Goal: Communication & Community: Answer question/provide support

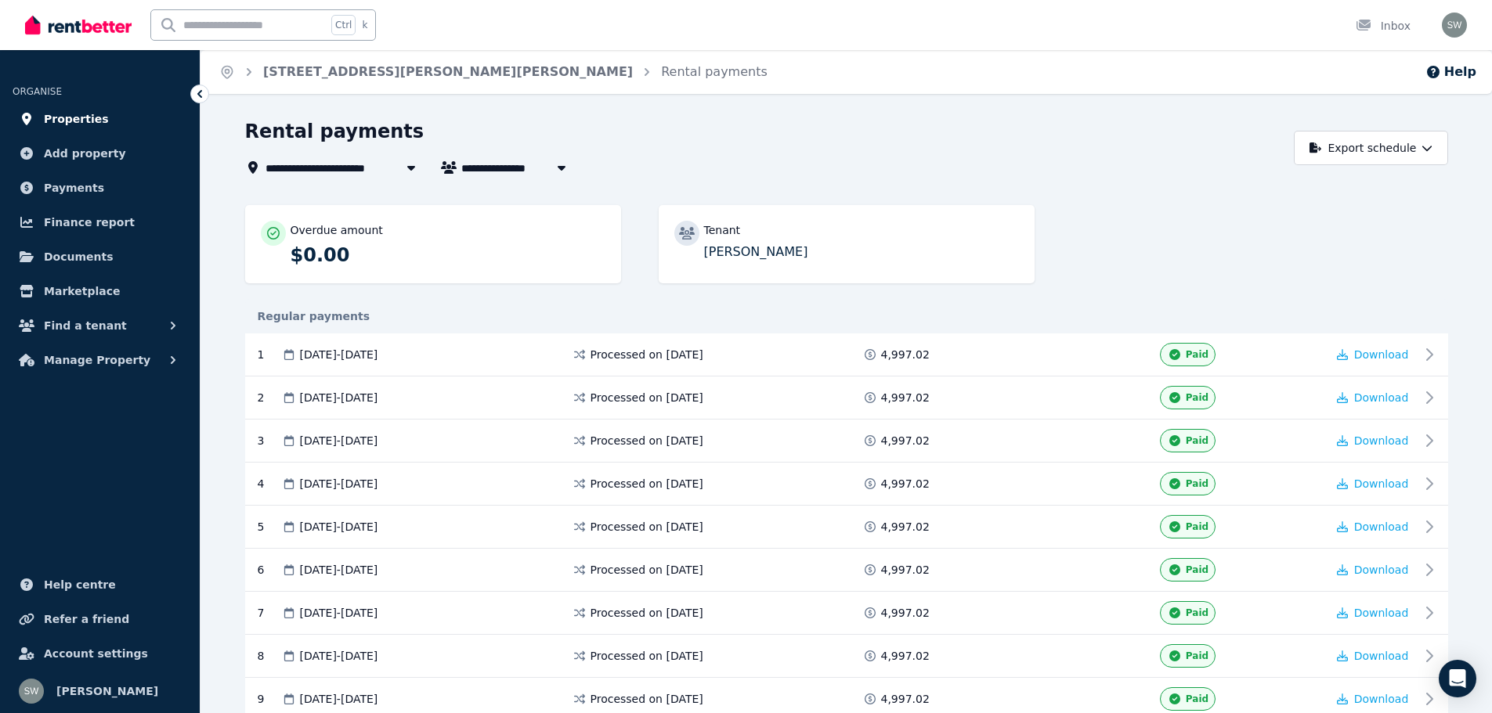
click at [82, 115] on span "Properties" at bounding box center [76, 119] width 65 height 19
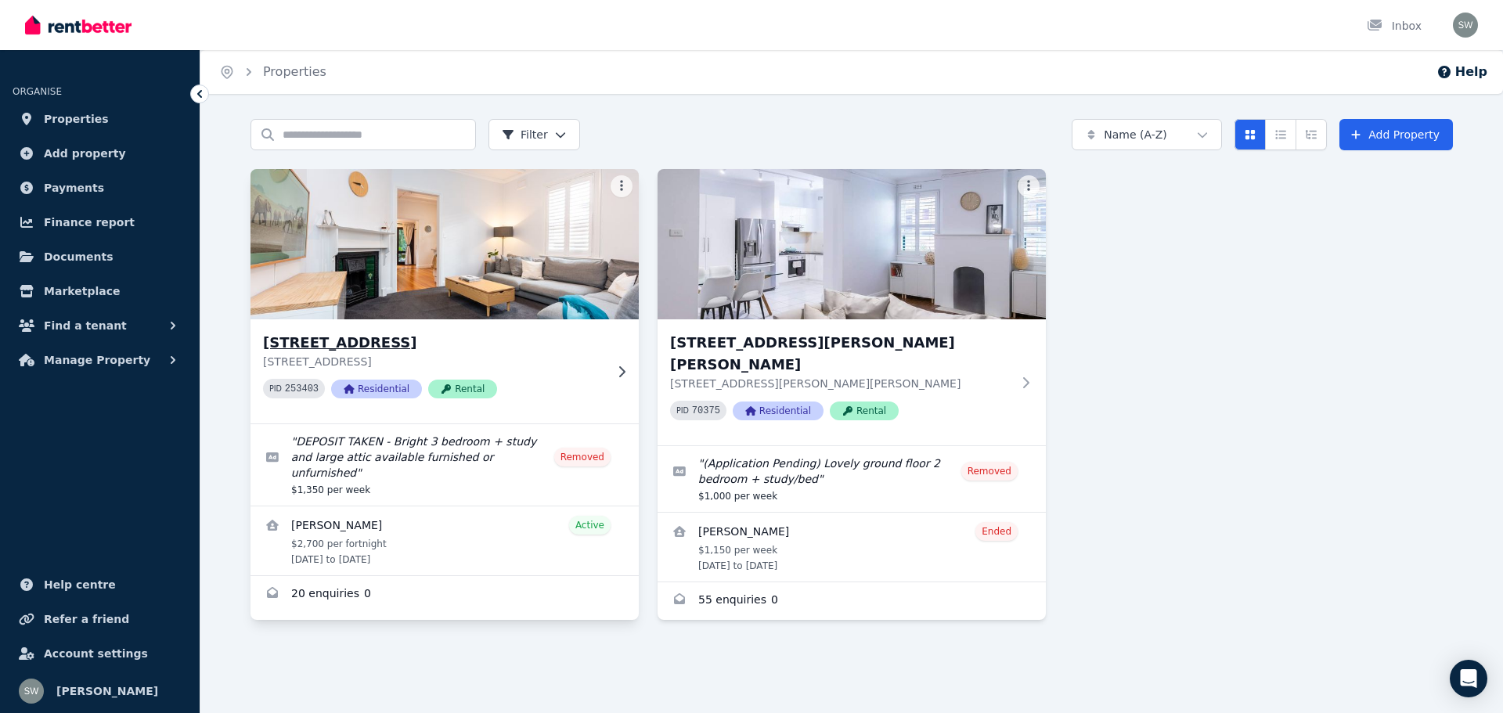
click at [463, 246] on img at bounding box center [445, 244] width 408 height 158
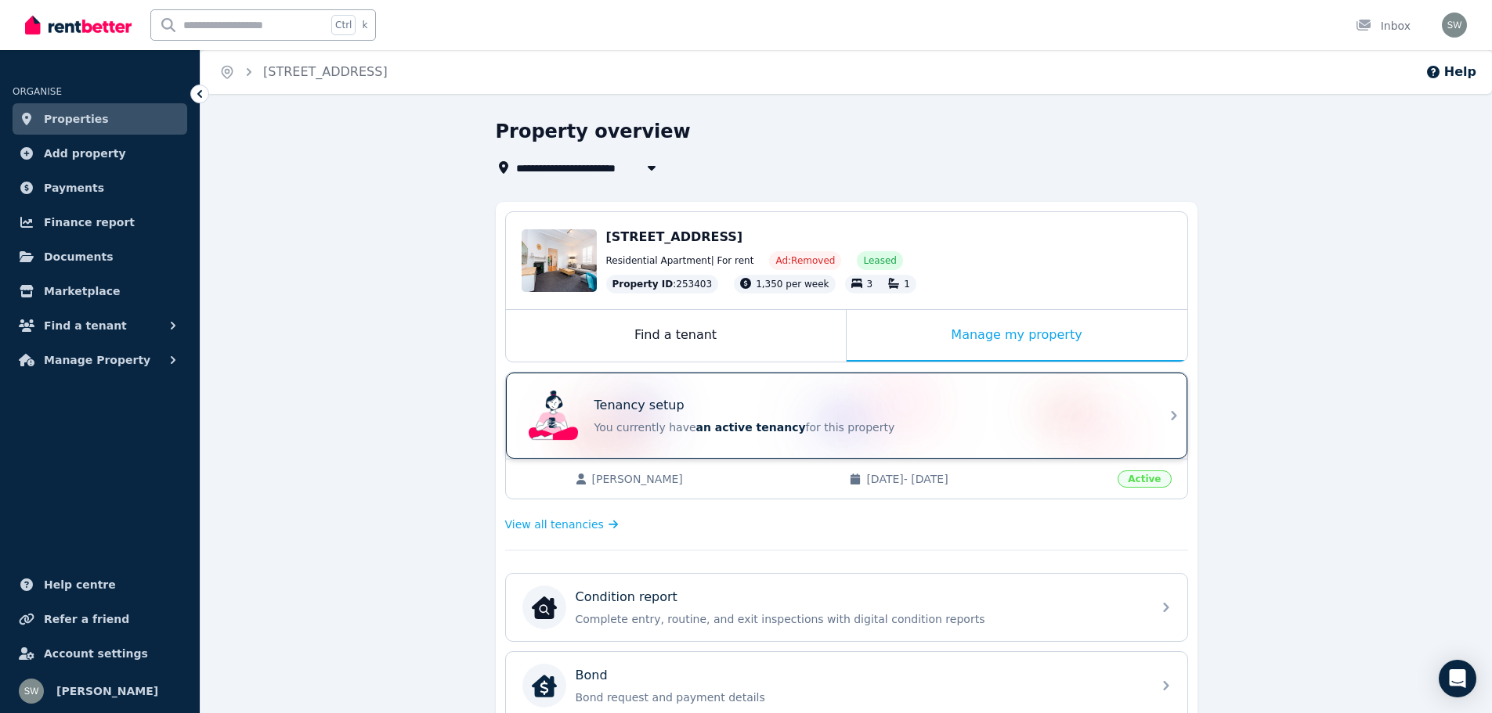
click at [696, 421] on span "an active tenancy" at bounding box center [751, 427] width 110 height 13
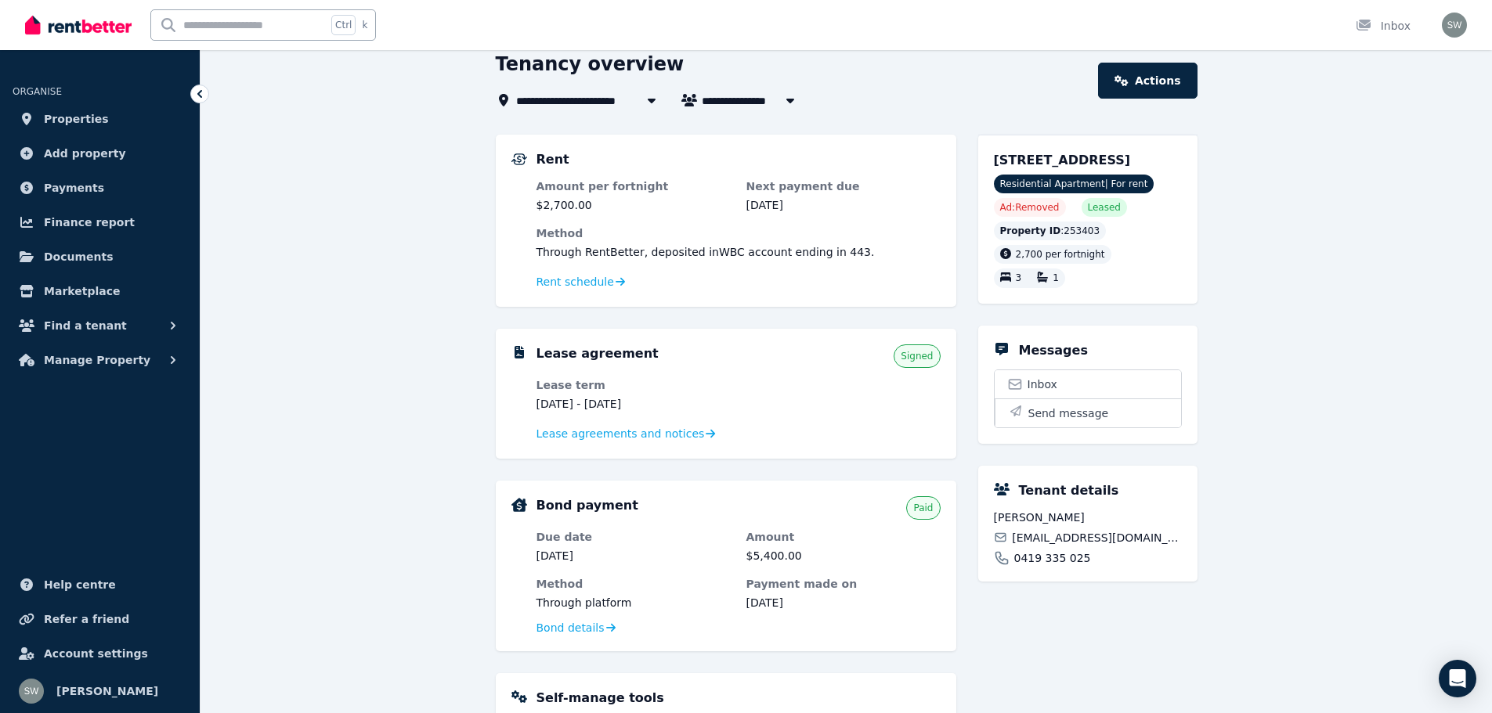
scroll to position [69, 0]
click at [657, 428] on span "Lease agreements and notices" at bounding box center [620, 432] width 168 height 16
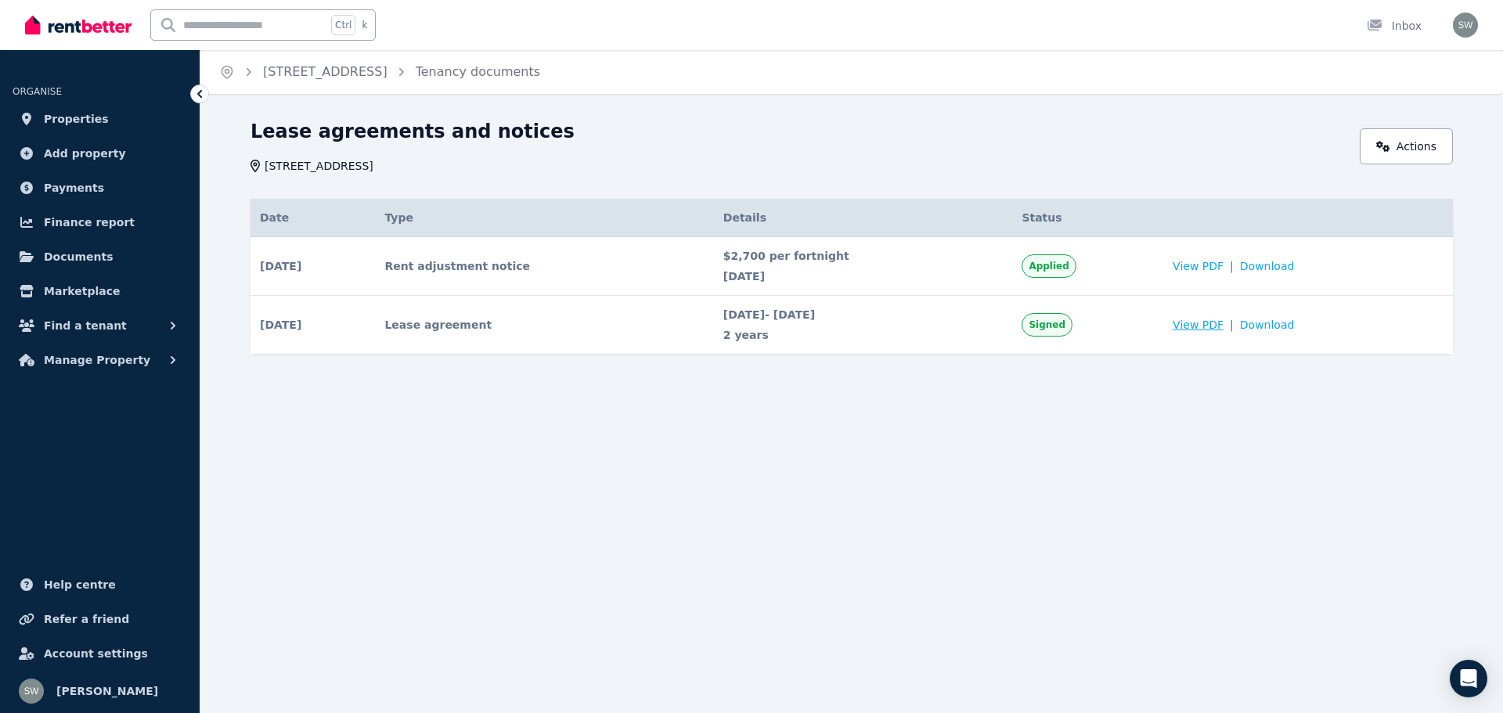
click at [1207, 328] on span "View PDF" at bounding box center [1198, 325] width 51 height 16
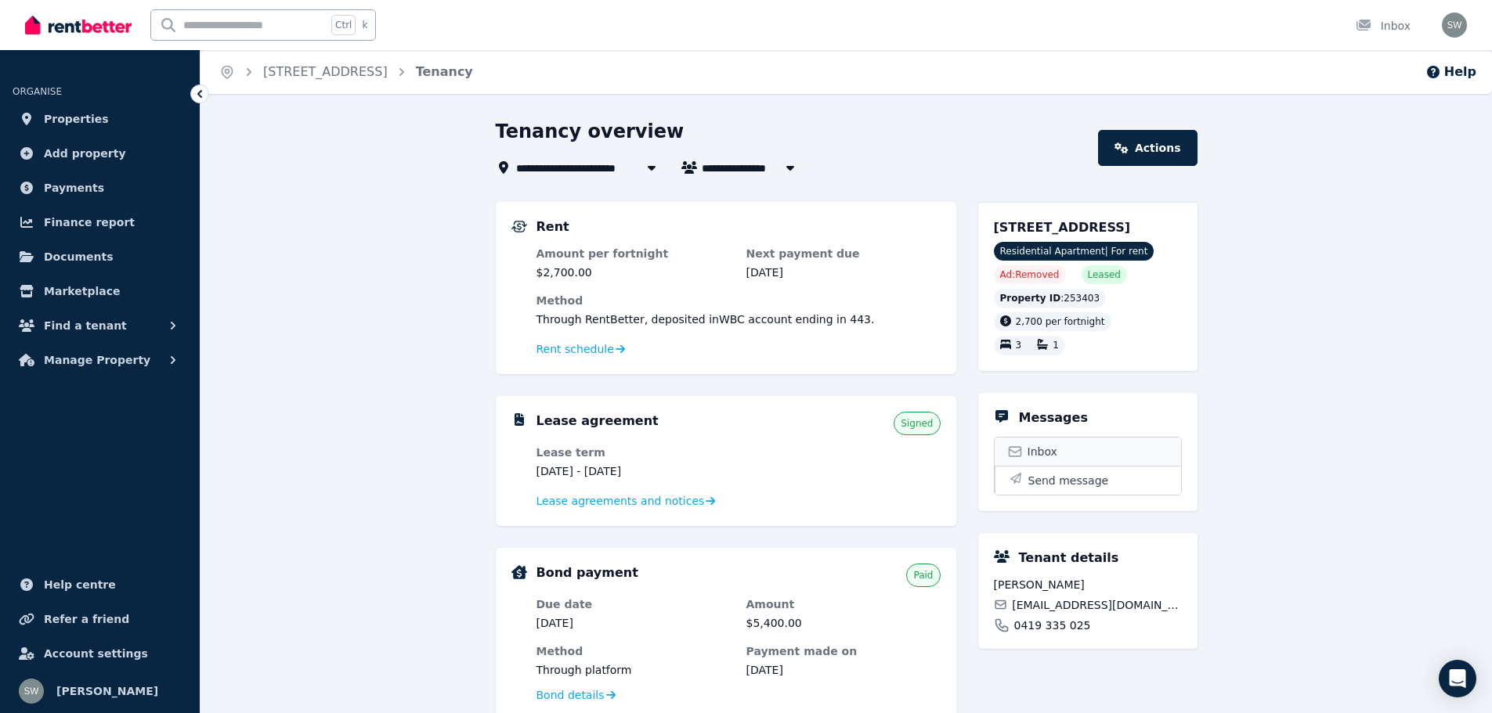
click at [1041, 452] on span "Inbox" at bounding box center [1042, 452] width 30 height 16
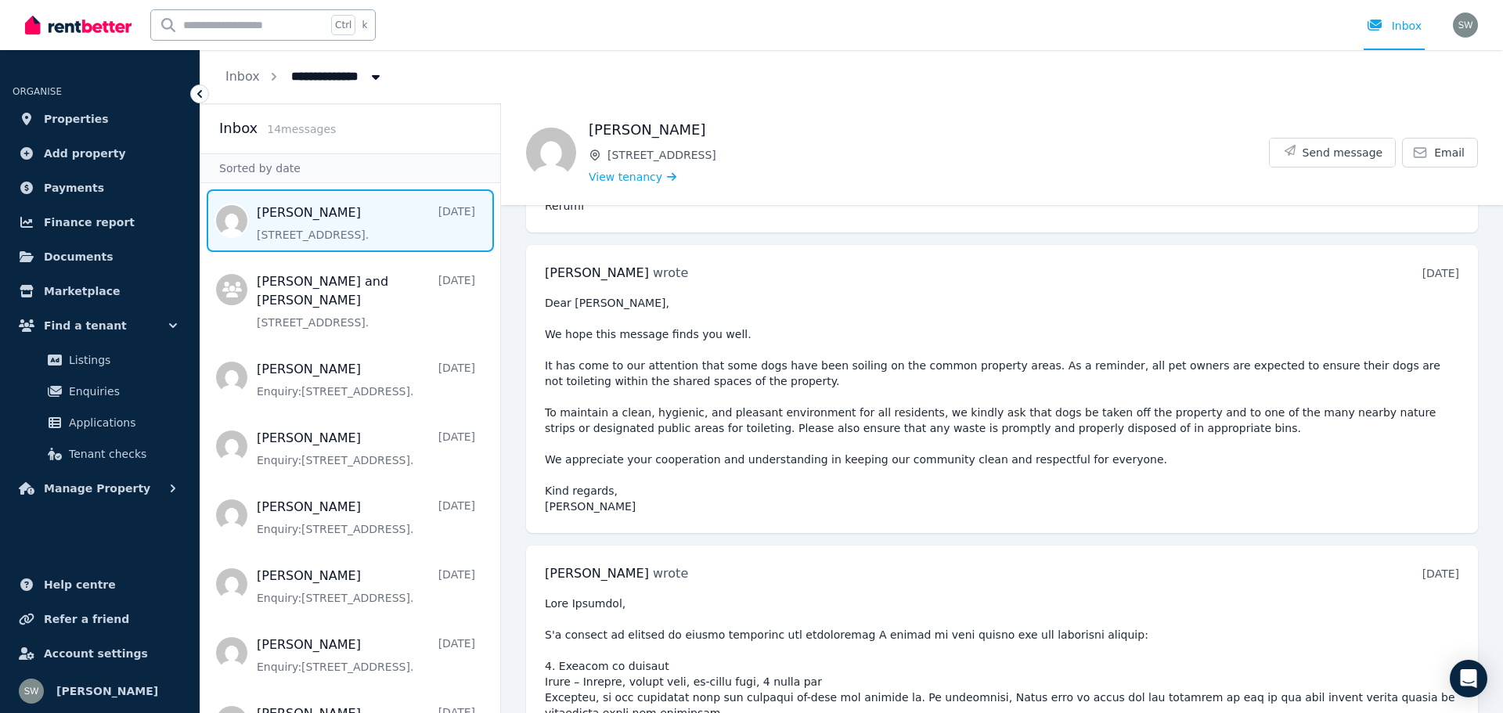
scroll to position [4942, 0]
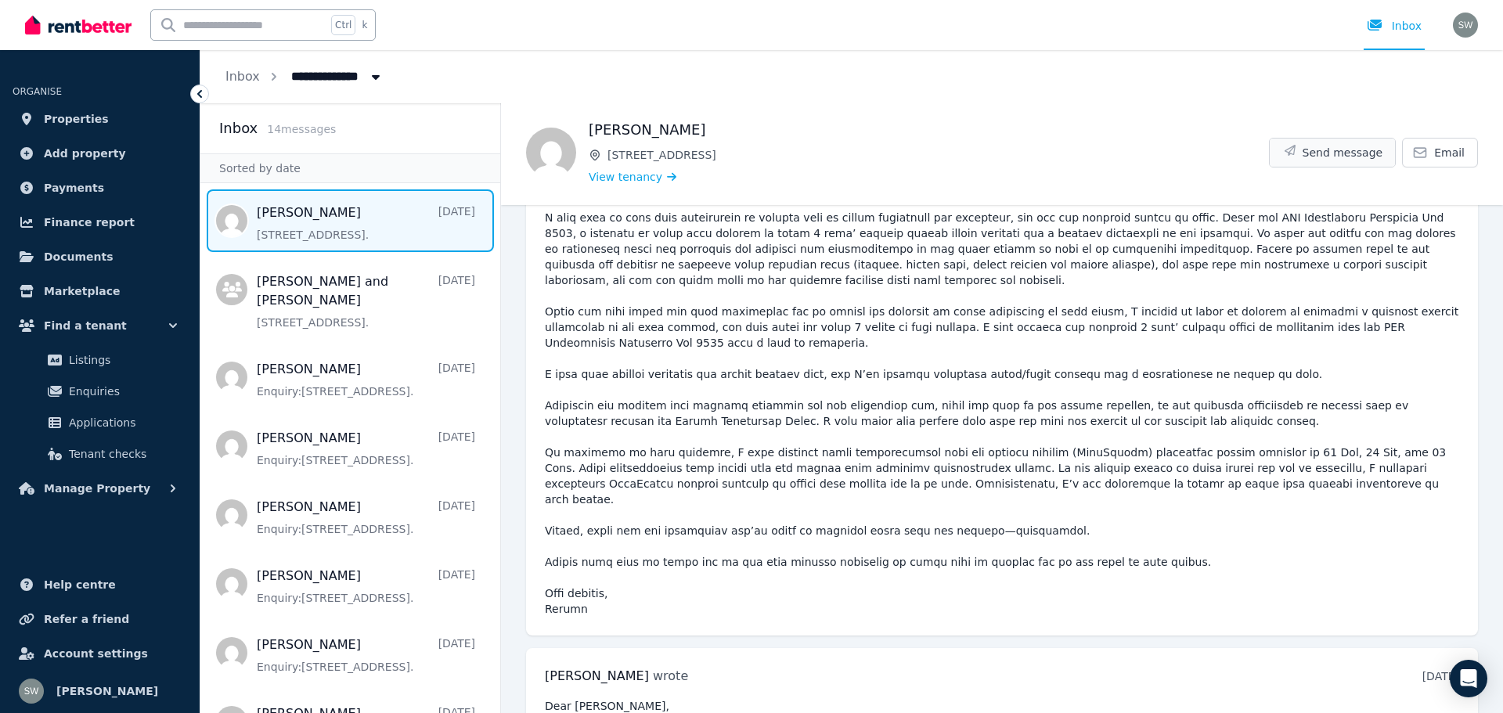
click at [1321, 160] on span "Send message" at bounding box center [1343, 153] width 81 height 16
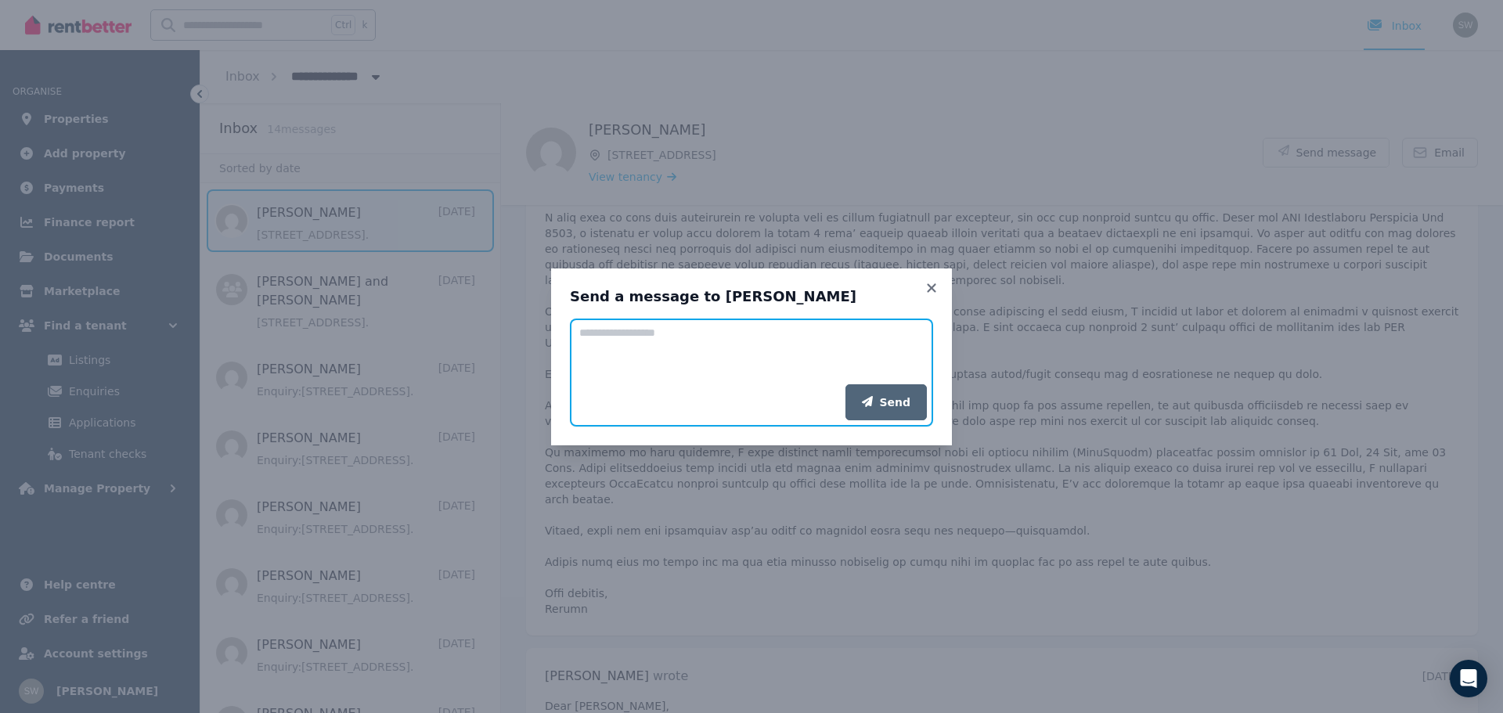
click at [743, 339] on textarea "Add your message" at bounding box center [751, 352] width 363 height 66
paste textarea "**********"
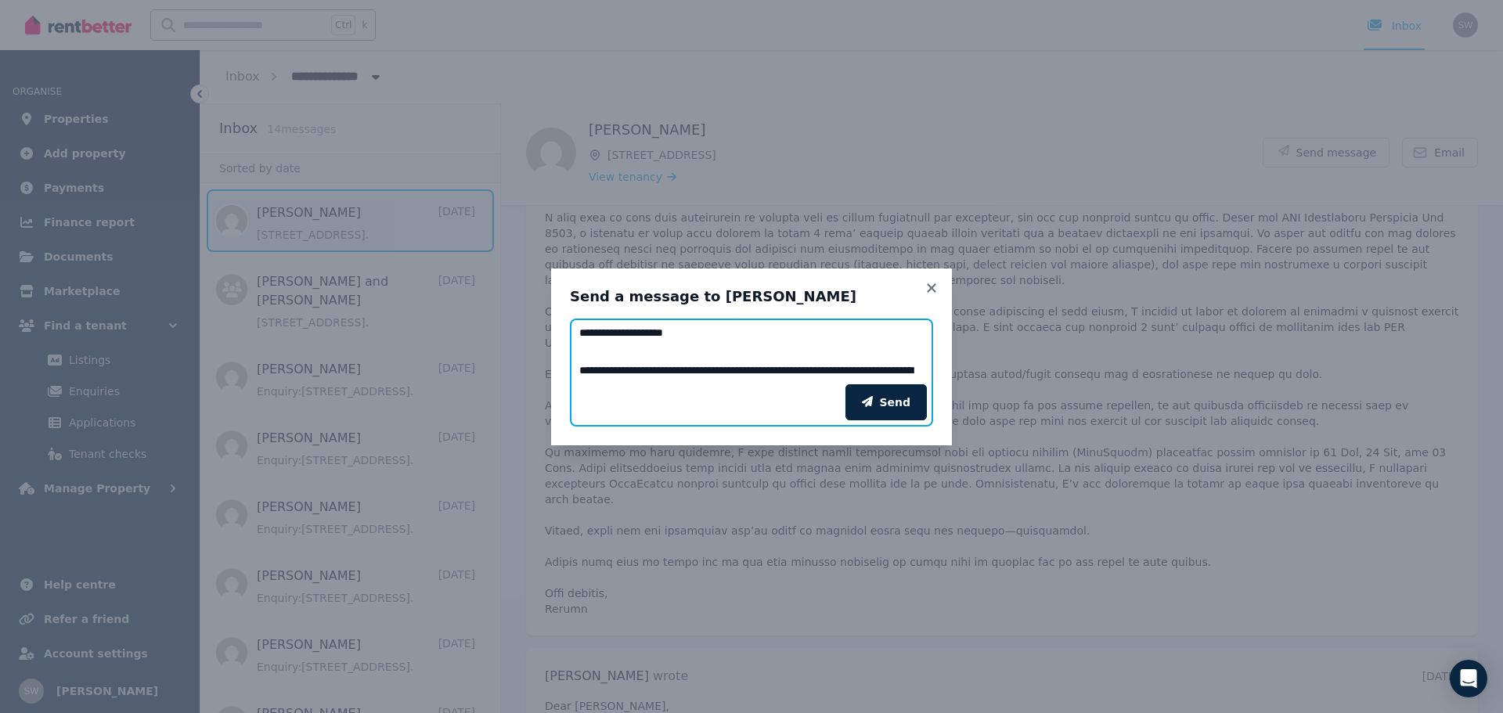
click at [692, 337] on textarea "Add your message" at bounding box center [751, 352] width 363 height 66
click at [596, 348] on textarea "Add your message" at bounding box center [751, 352] width 363 height 66
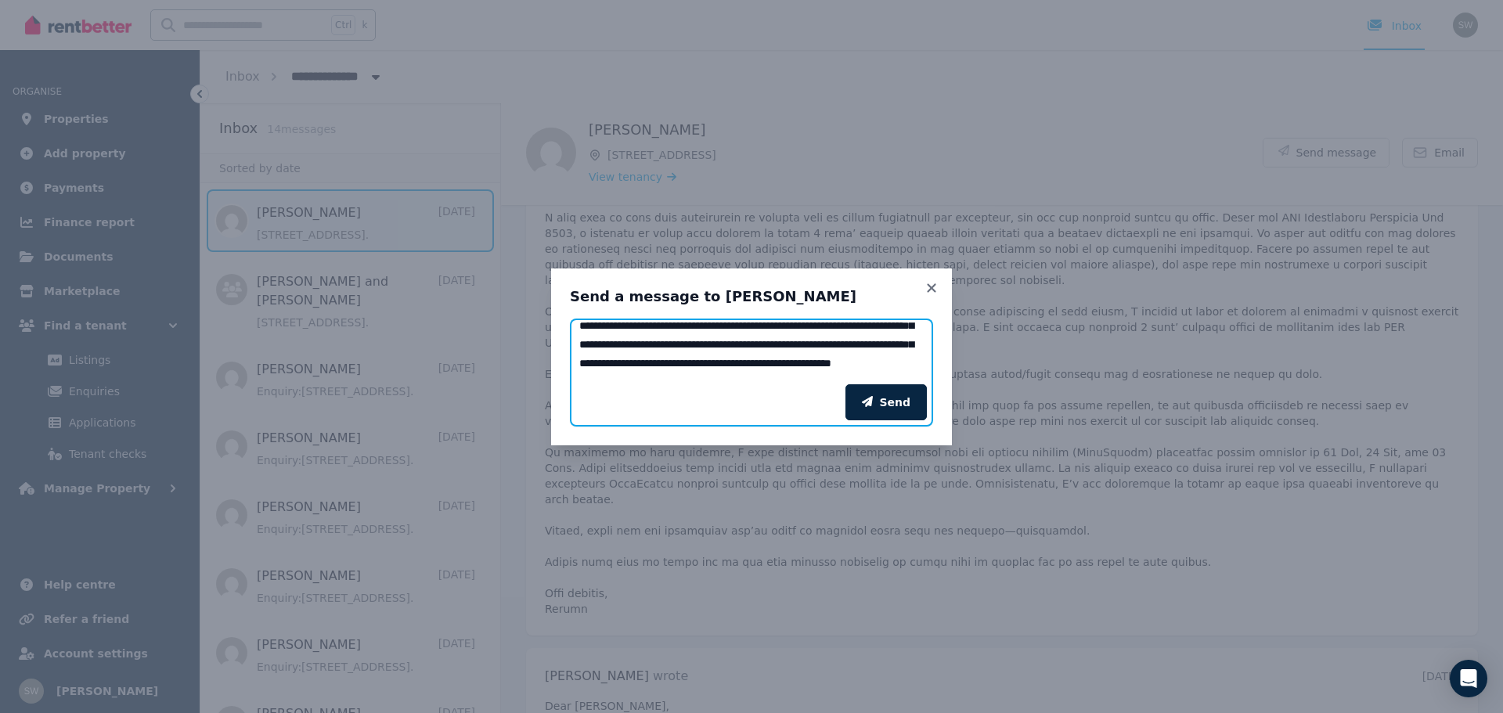
scroll to position [64, 0]
click at [836, 345] on textarea "Add your message" at bounding box center [751, 352] width 363 height 66
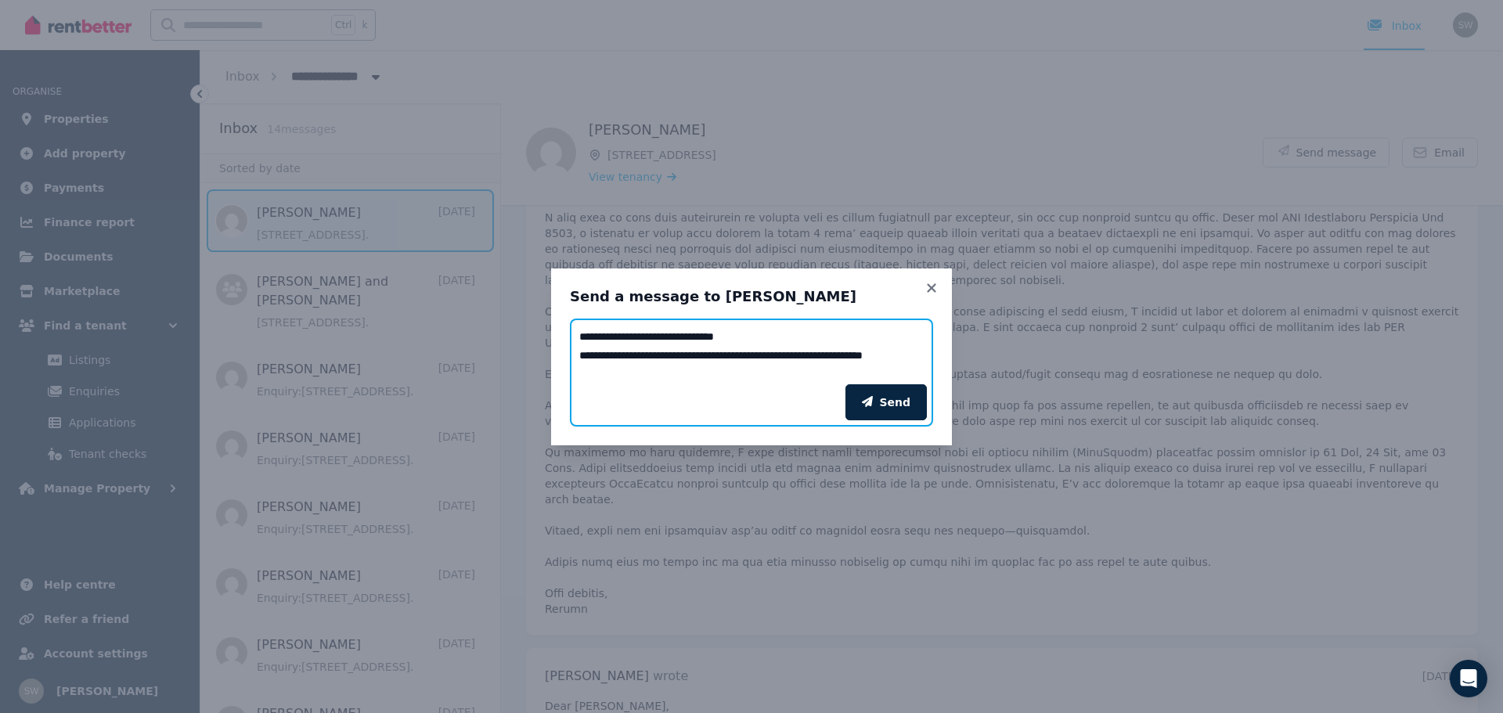
scroll to position [225, 0]
click at [761, 349] on textarea "Add your message" at bounding box center [751, 352] width 363 height 66
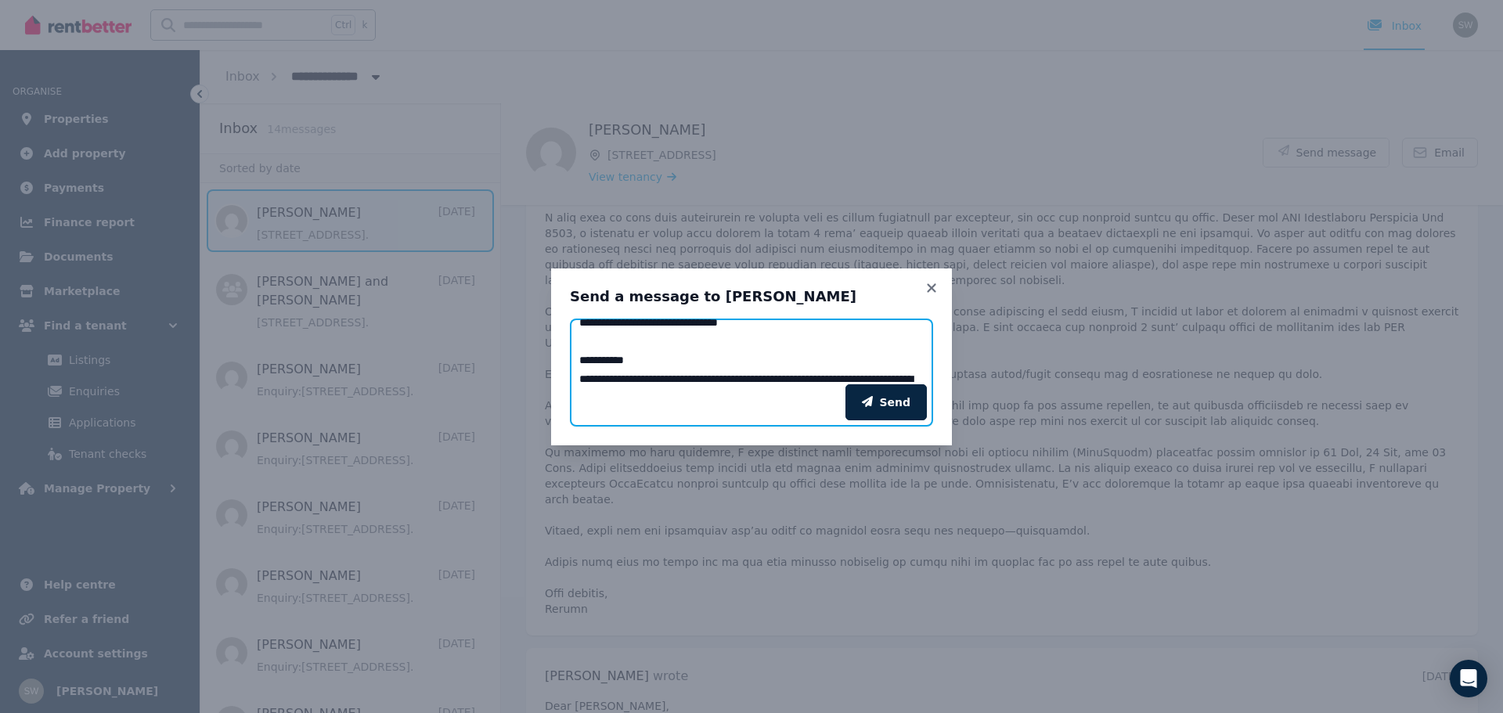
scroll to position [388, 0]
click at [900, 355] on textarea "Add your message" at bounding box center [751, 352] width 363 height 66
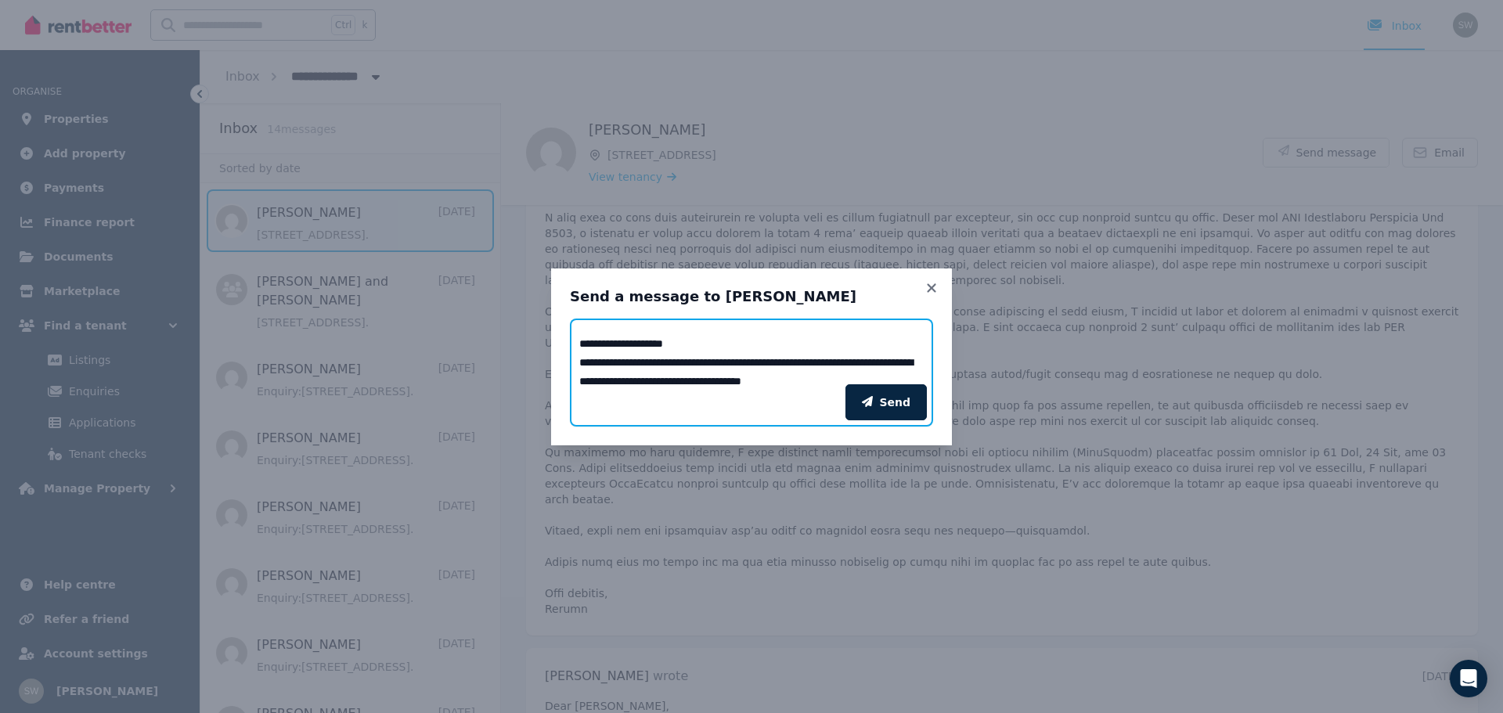
scroll to position [478, 0]
click at [673, 366] on textarea "Add your message" at bounding box center [751, 352] width 363 height 66
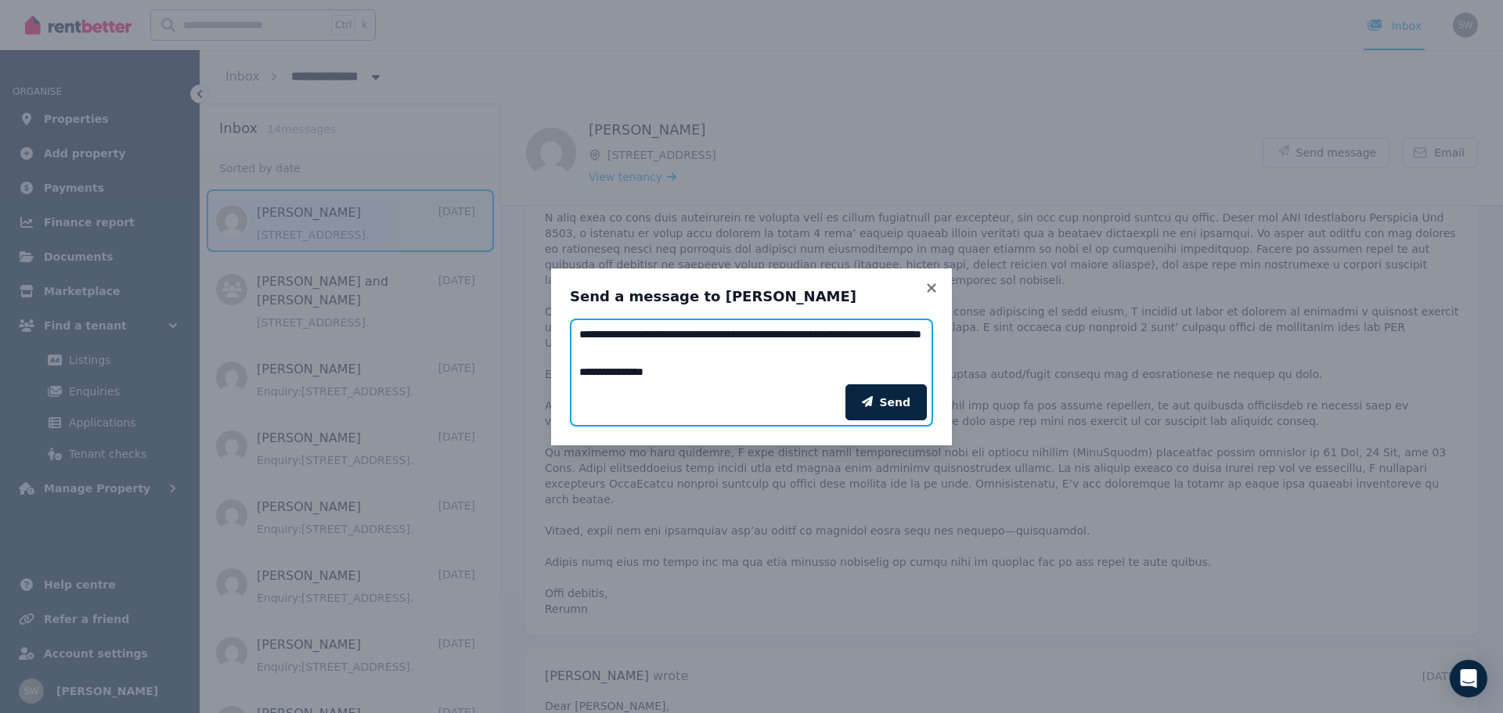
scroll to position [630, 0]
click at [823, 341] on textarea "Add your message" at bounding box center [751, 352] width 363 height 66
drag, startPoint x: 655, startPoint y: 329, endPoint x: 678, endPoint y: 353, distance: 33.2
click at [678, 353] on textarea "Add your message" at bounding box center [751, 352] width 363 height 66
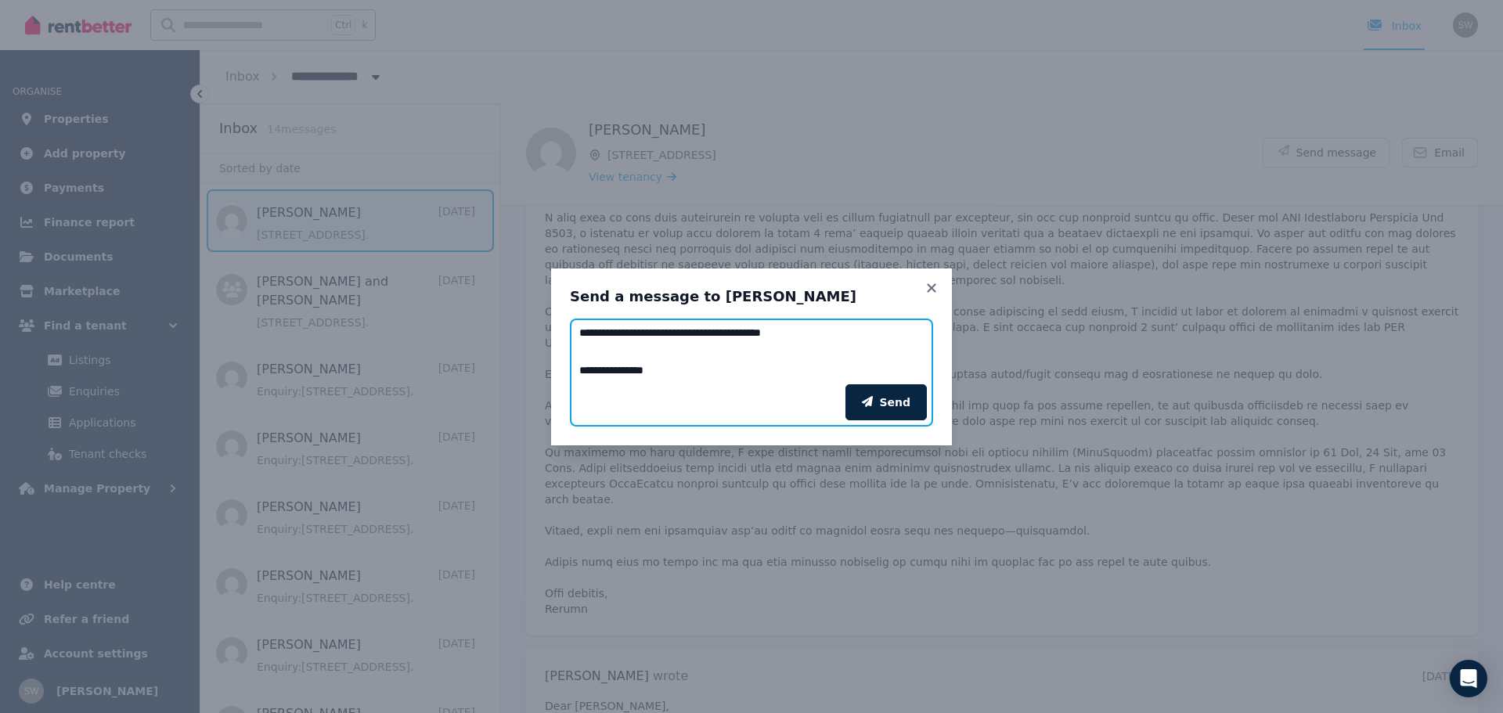
click at [819, 341] on textarea "Add your message" at bounding box center [751, 352] width 363 height 66
click at [721, 370] on textarea "Add your message" at bounding box center [751, 352] width 363 height 66
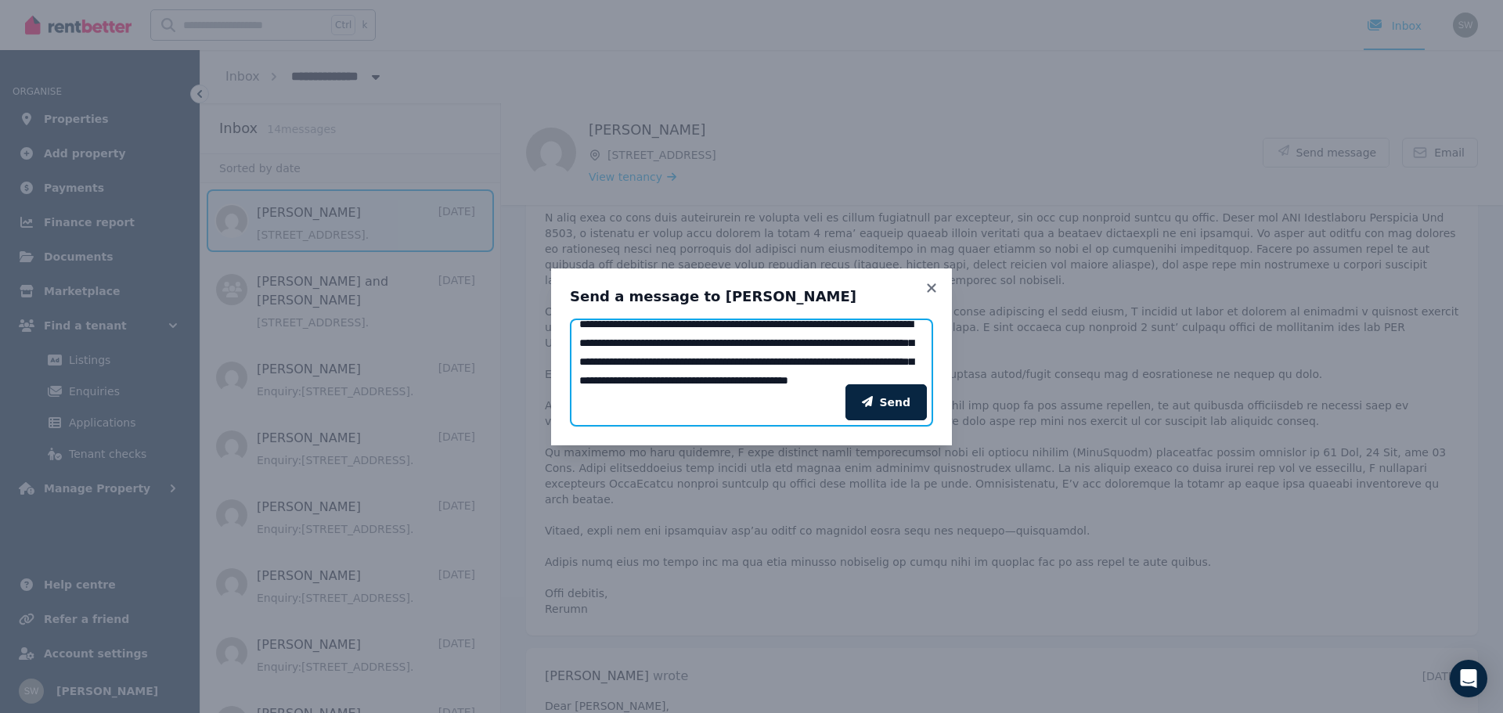
scroll to position [60, 0]
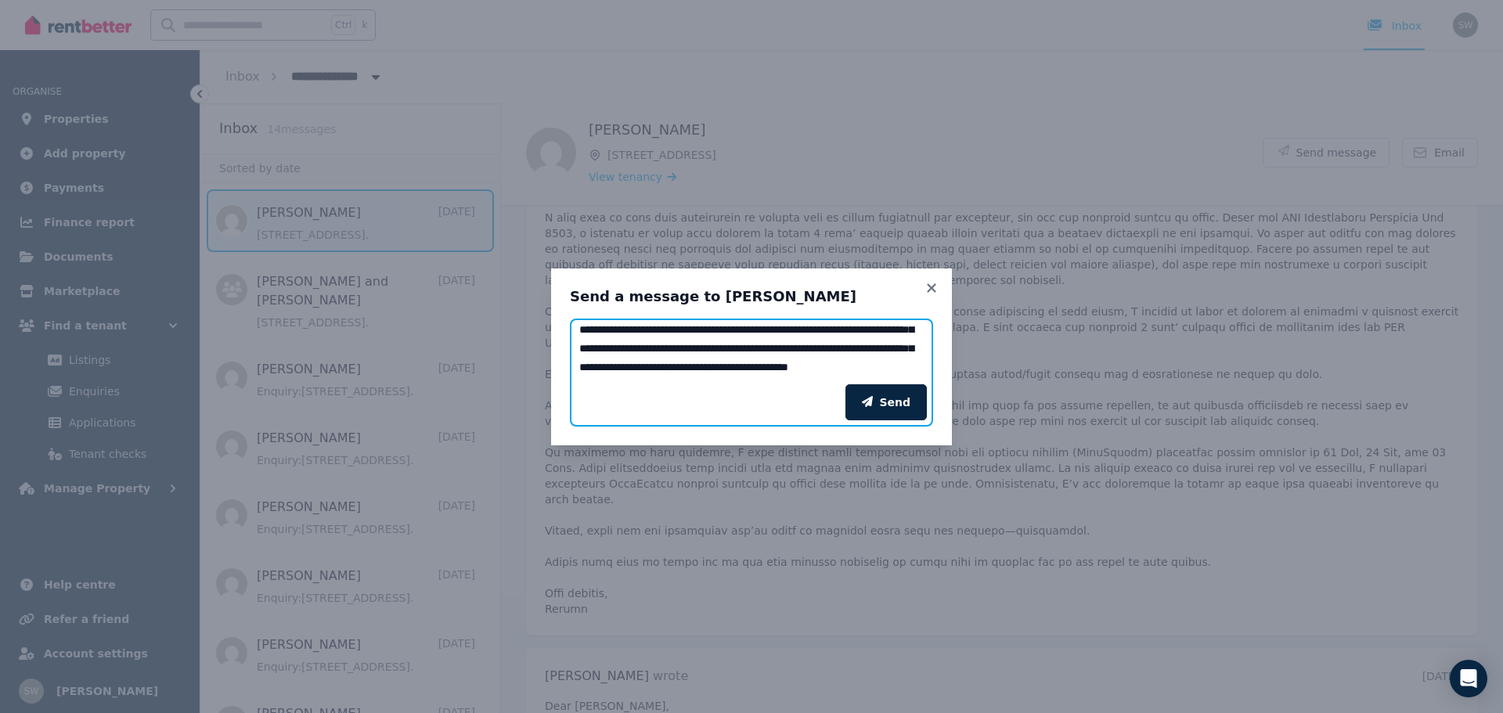
click at [720, 345] on textarea "Add your message" at bounding box center [751, 352] width 363 height 66
click at [712, 348] on textarea "Add your message" at bounding box center [751, 352] width 363 height 66
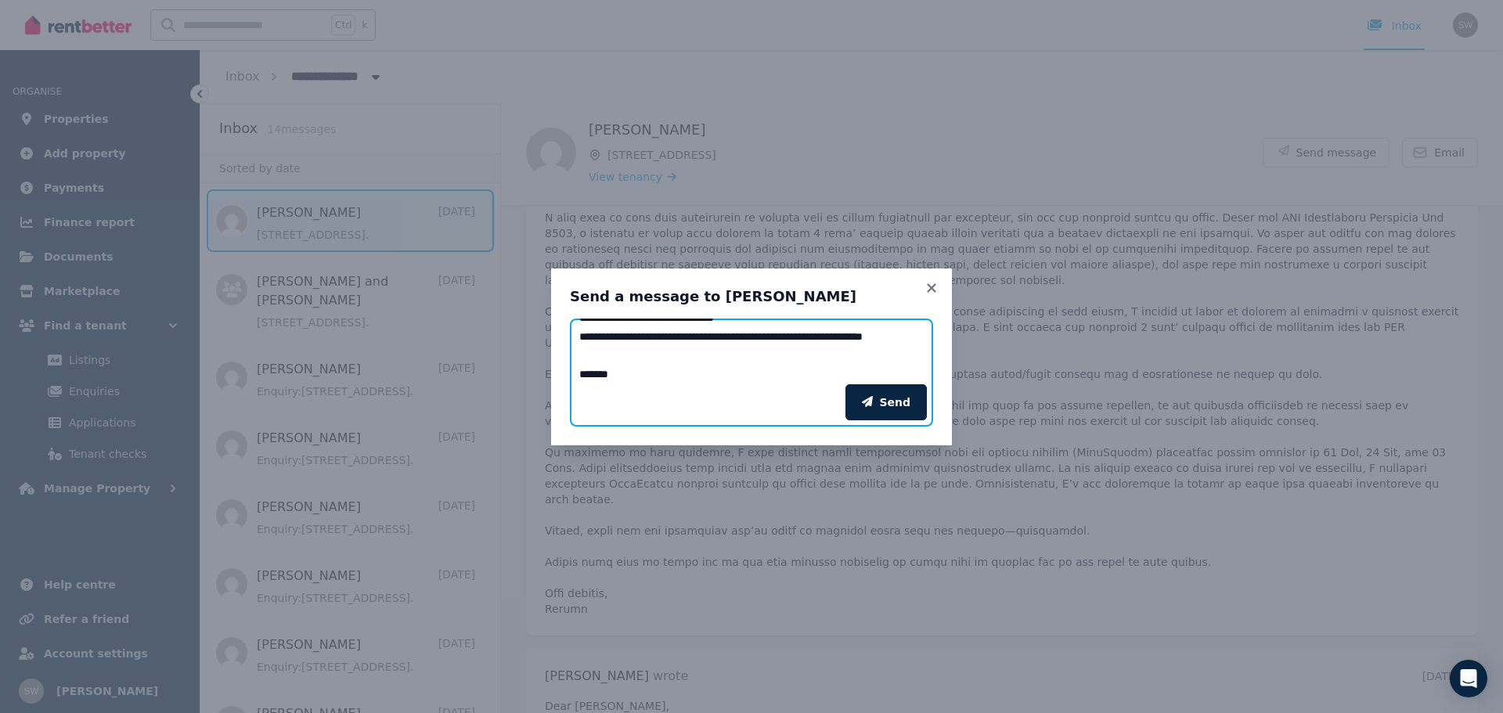
scroll to position [241, 0]
click at [686, 367] on textarea "Add your message" at bounding box center [751, 352] width 363 height 66
click at [582, 354] on textarea "Add your message" at bounding box center [751, 352] width 363 height 66
click at [756, 352] on textarea "Add your message" at bounding box center [751, 352] width 363 height 66
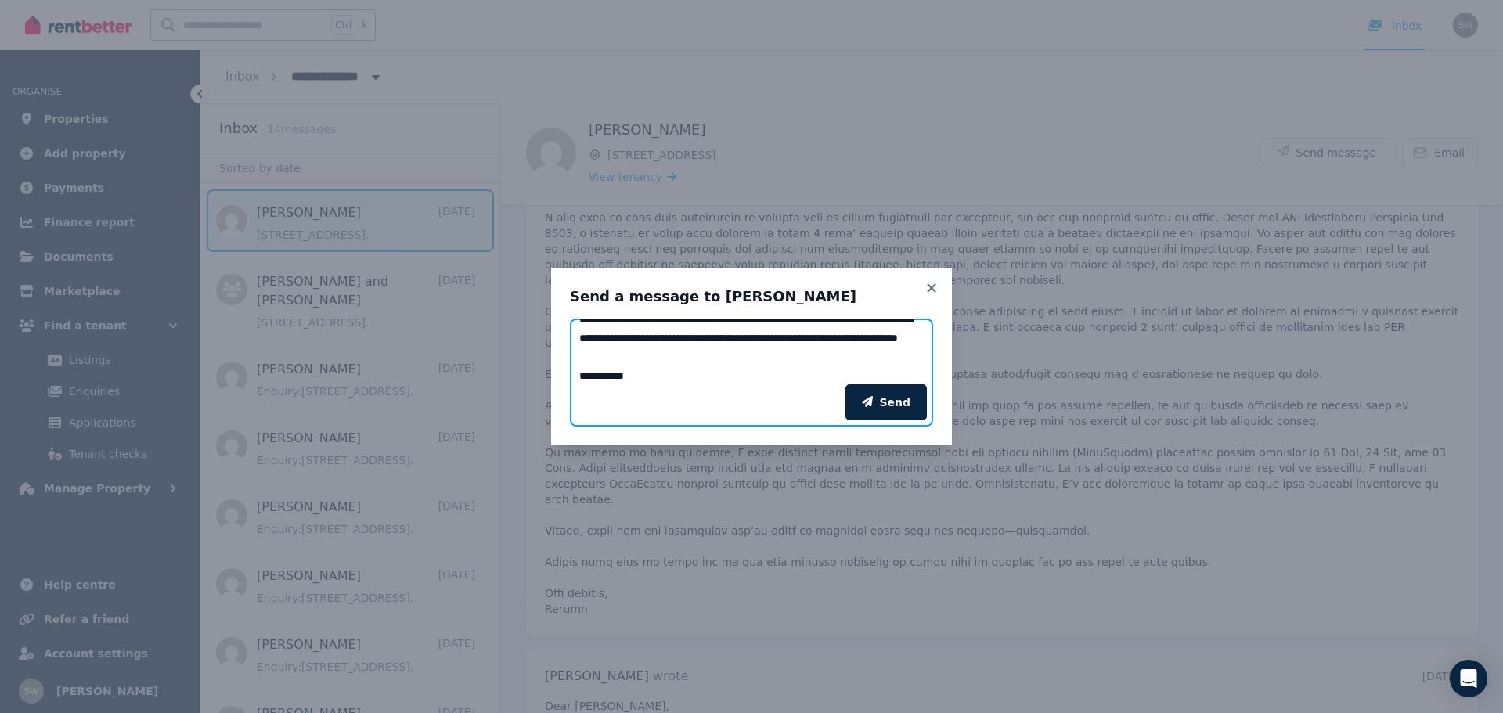
scroll to position [409, 0]
click at [752, 341] on textarea "Add your message" at bounding box center [751, 352] width 363 height 66
click at [723, 378] on div "Send" at bounding box center [751, 402] width 363 height 49
click at [897, 343] on textarea "Add your message" at bounding box center [751, 352] width 363 height 66
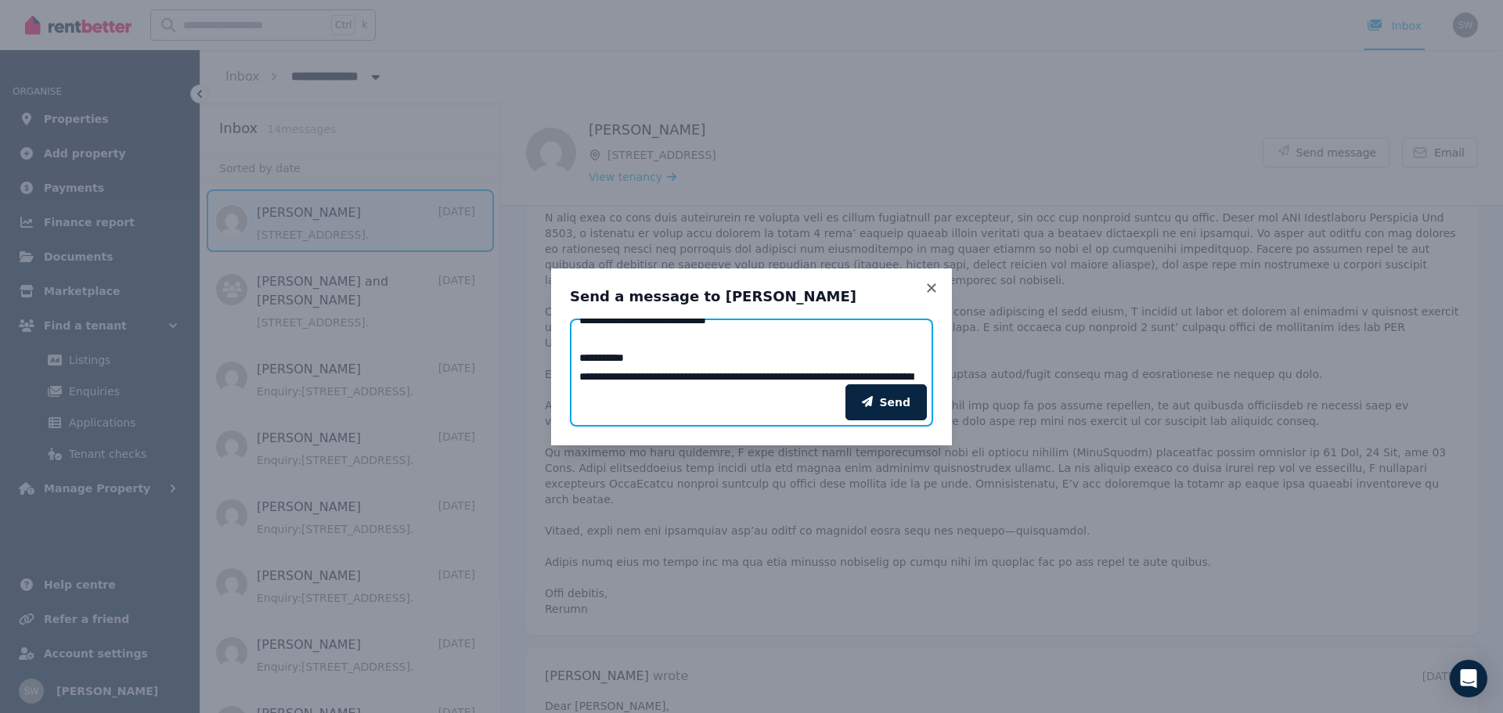
click at [871, 337] on textarea "Add your message" at bounding box center [751, 352] width 363 height 66
click at [605, 340] on textarea "Add your message" at bounding box center [751, 352] width 363 height 66
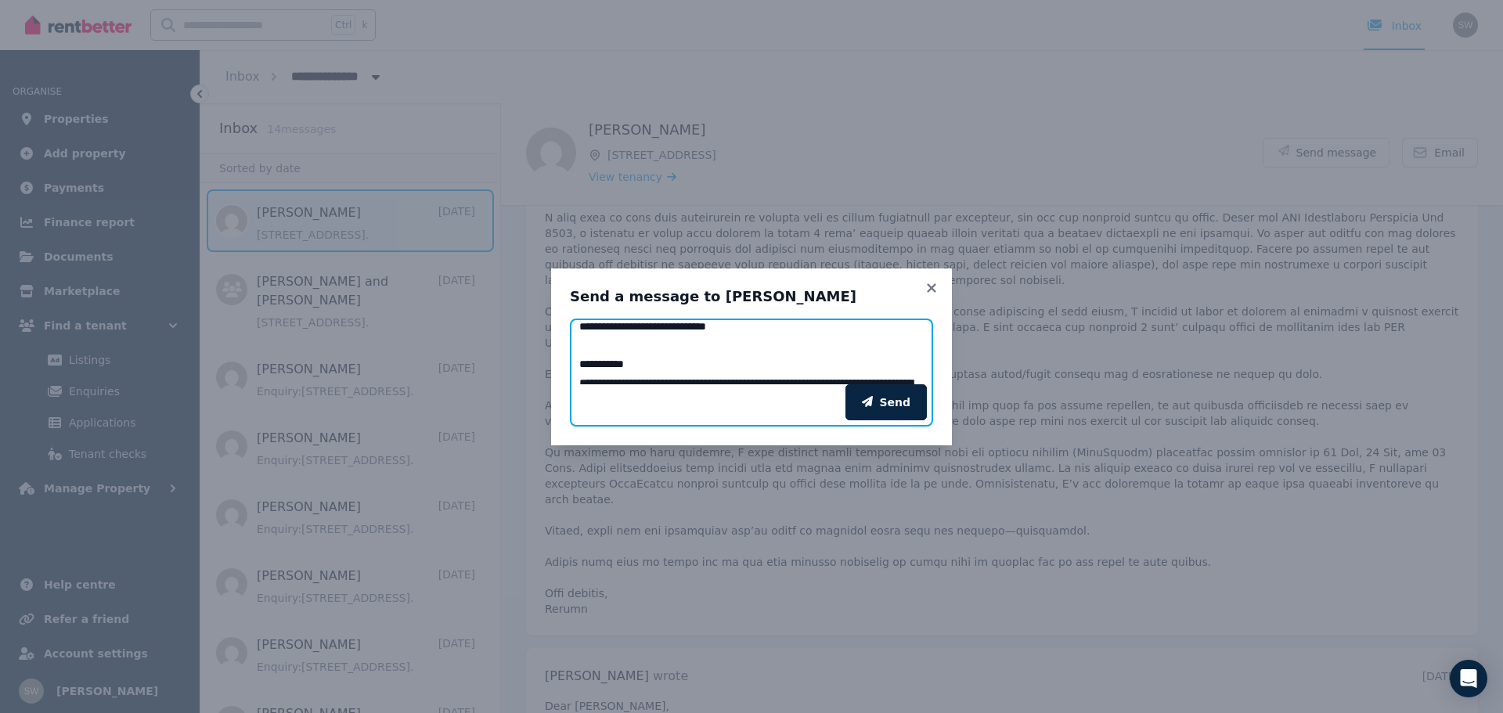
click at [605, 340] on textarea "Add your message" at bounding box center [751, 352] width 363 height 66
click at [842, 346] on textarea "Add your message" at bounding box center [751, 352] width 363 height 66
paste textarea "**********"
click at [839, 341] on textarea "Add your message" at bounding box center [751, 352] width 363 height 66
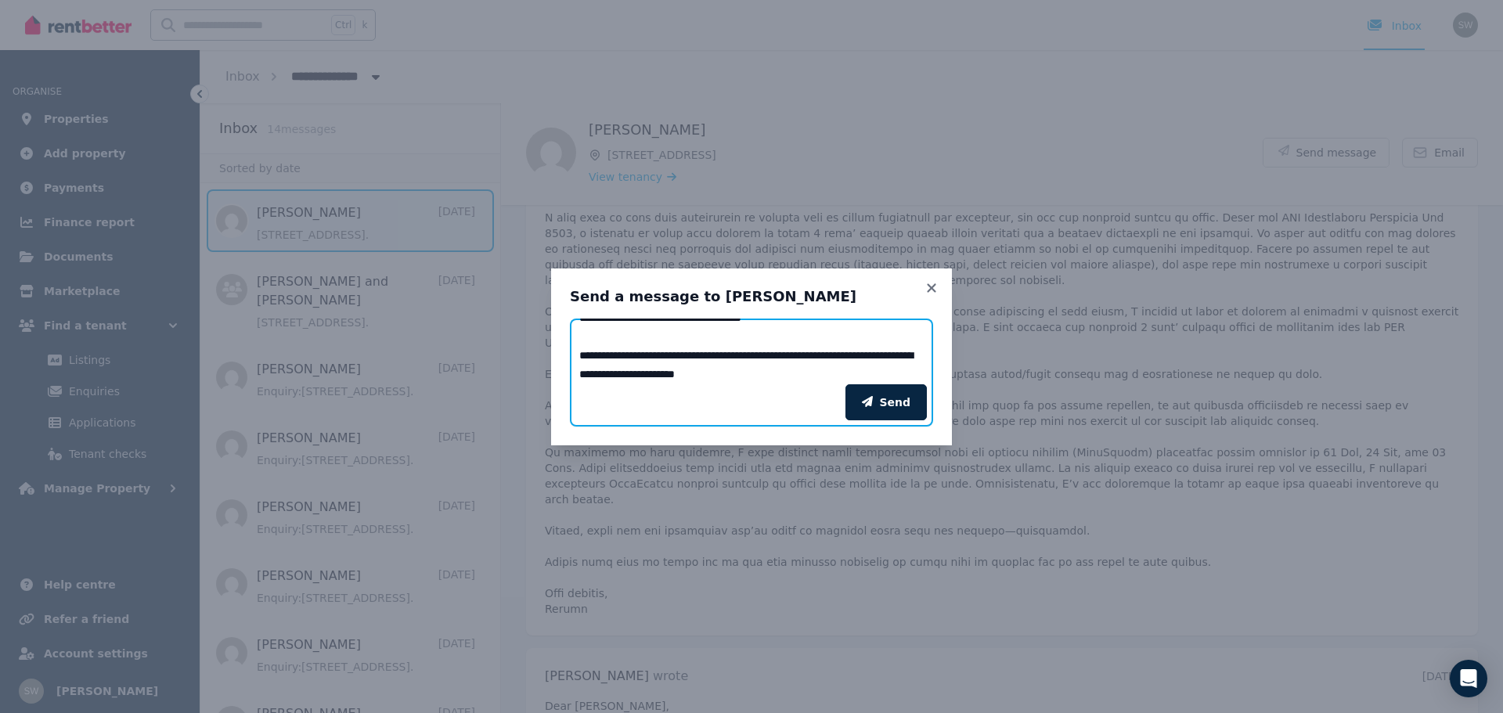
scroll to position [579, 0]
click at [796, 334] on textarea "Add your message" at bounding box center [751, 352] width 363 height 66
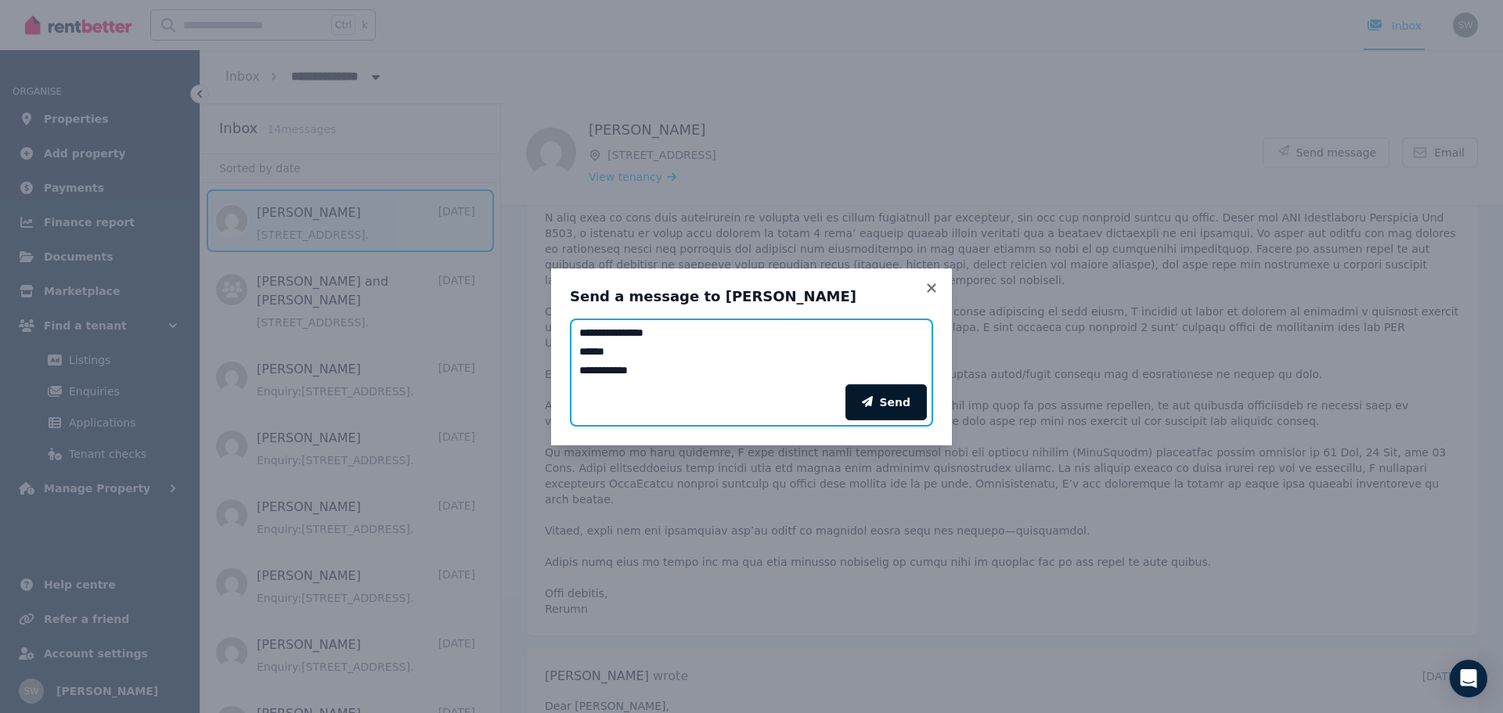
type textarea "**********"
click at [886, 400] on button "Send" at bounding box center [886, 402] width 81 height 36
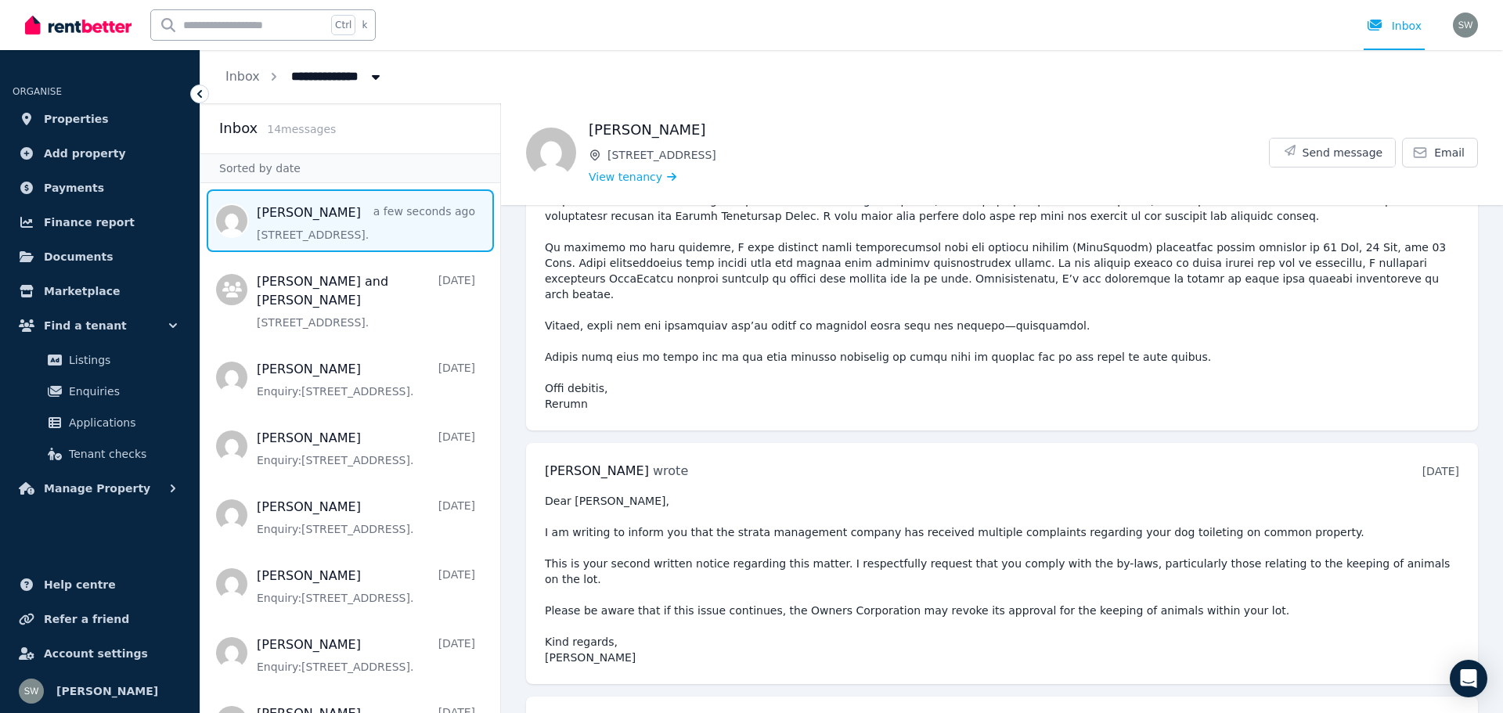
scroll to position [5509, 0]
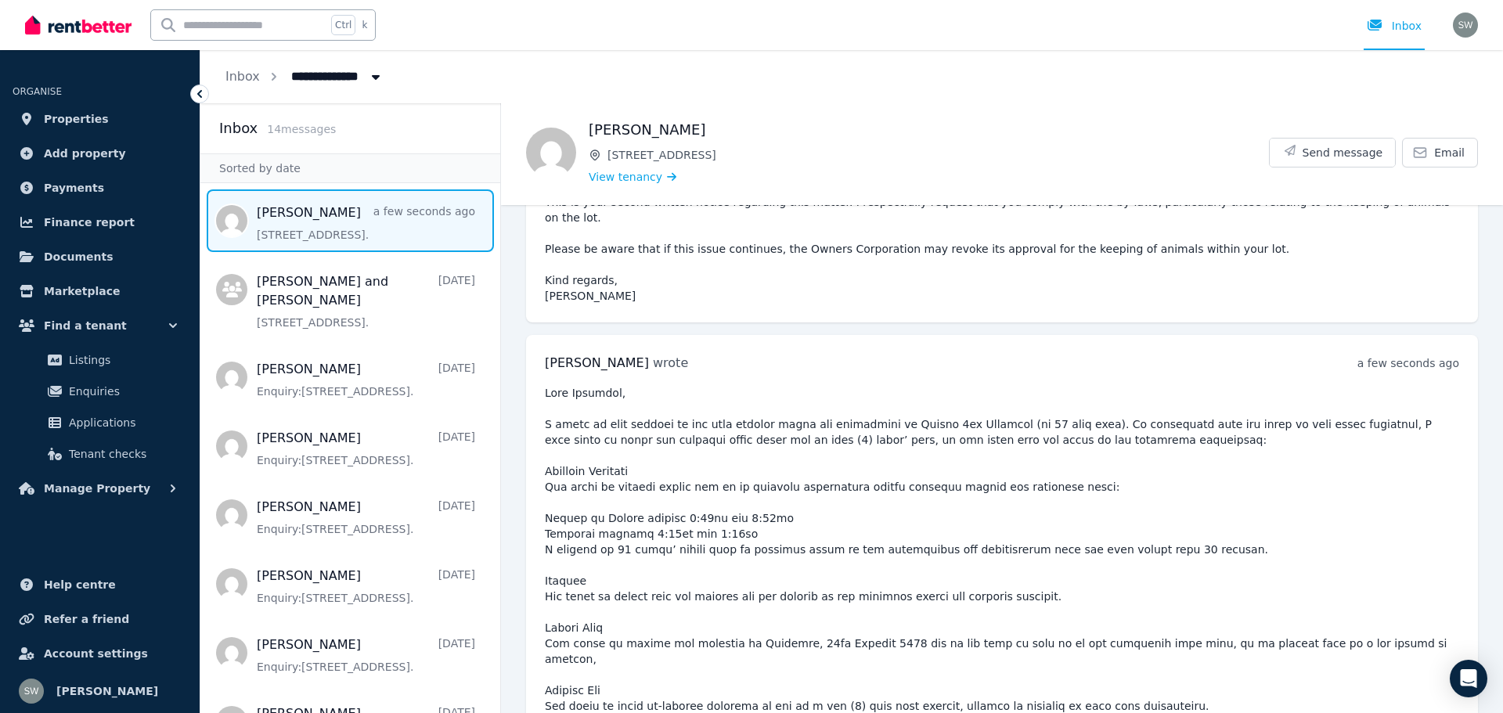
click at [345, 219] on span "Message list" at bounding box center [350, 220] width 300 height 63
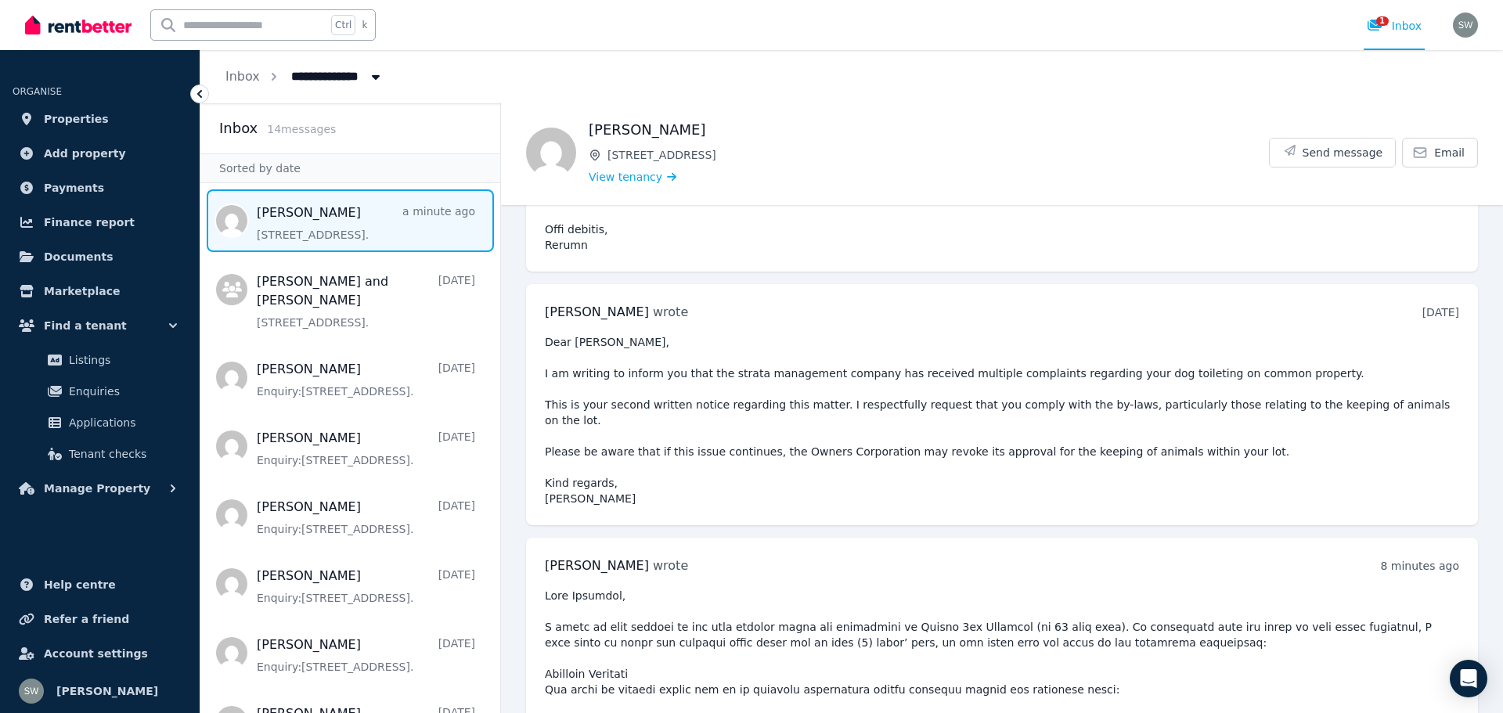
scroll to position [5622, 0]
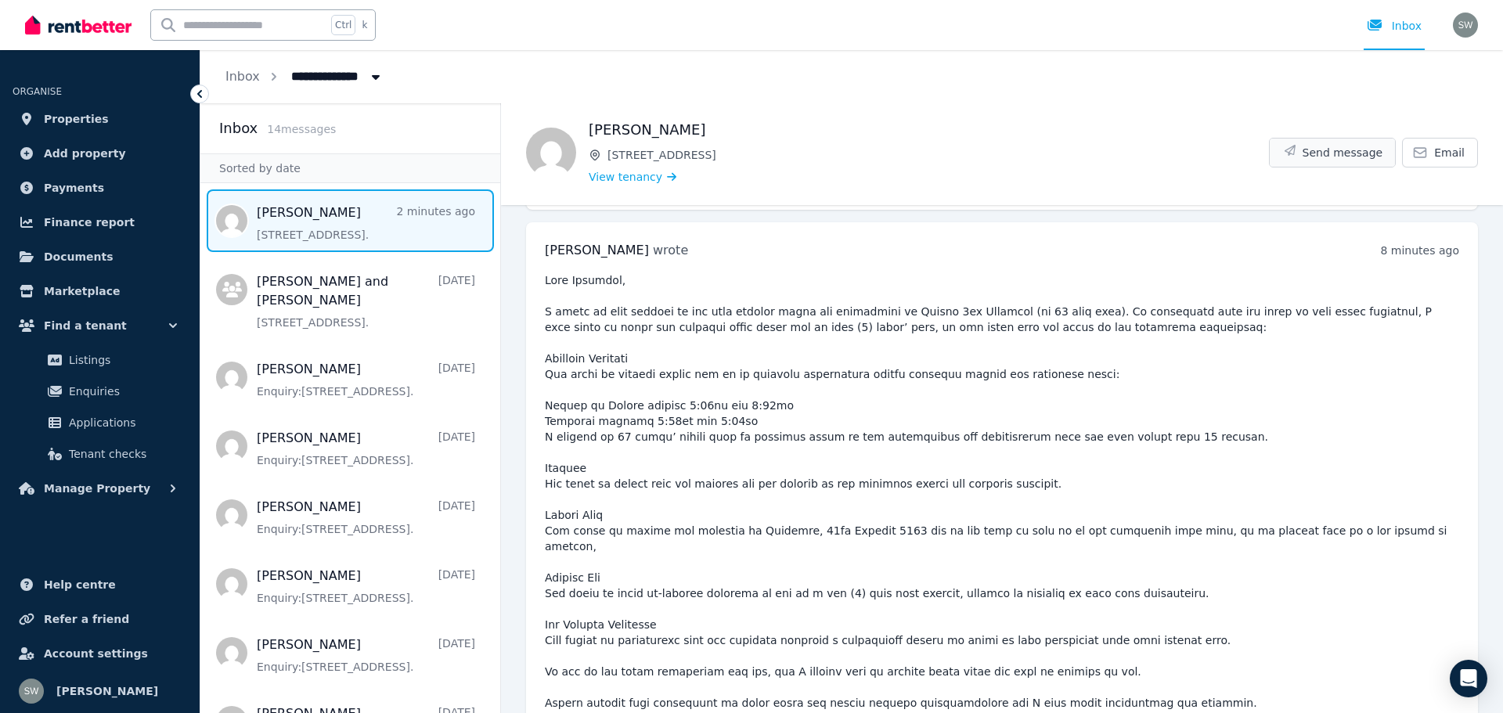
click at [1318, 155] on span "Send message" at bounding box center [1343, 153] width 81 height 16
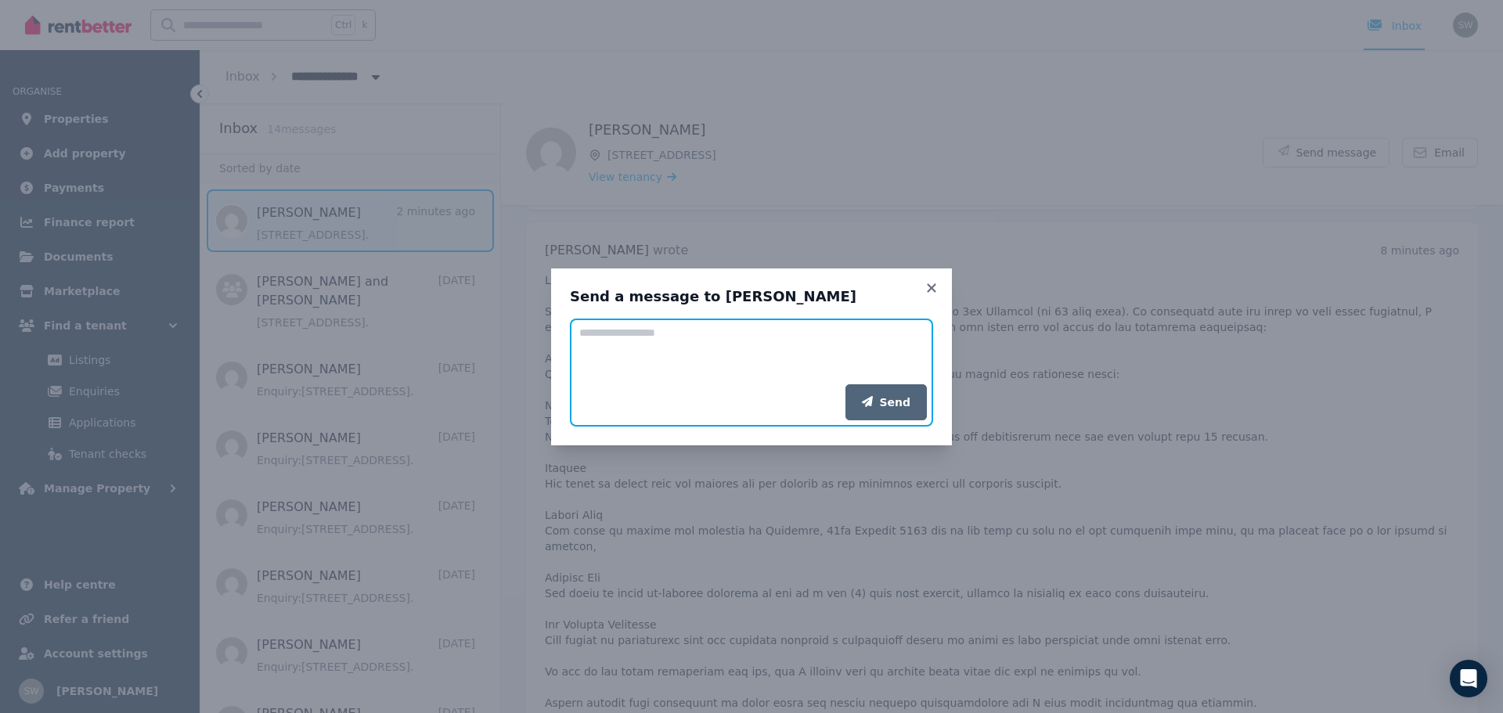
click at [760, 346] on textarea "Add your message" at bounding box center [751, 352] width 363 height 66
type textarea "**********"
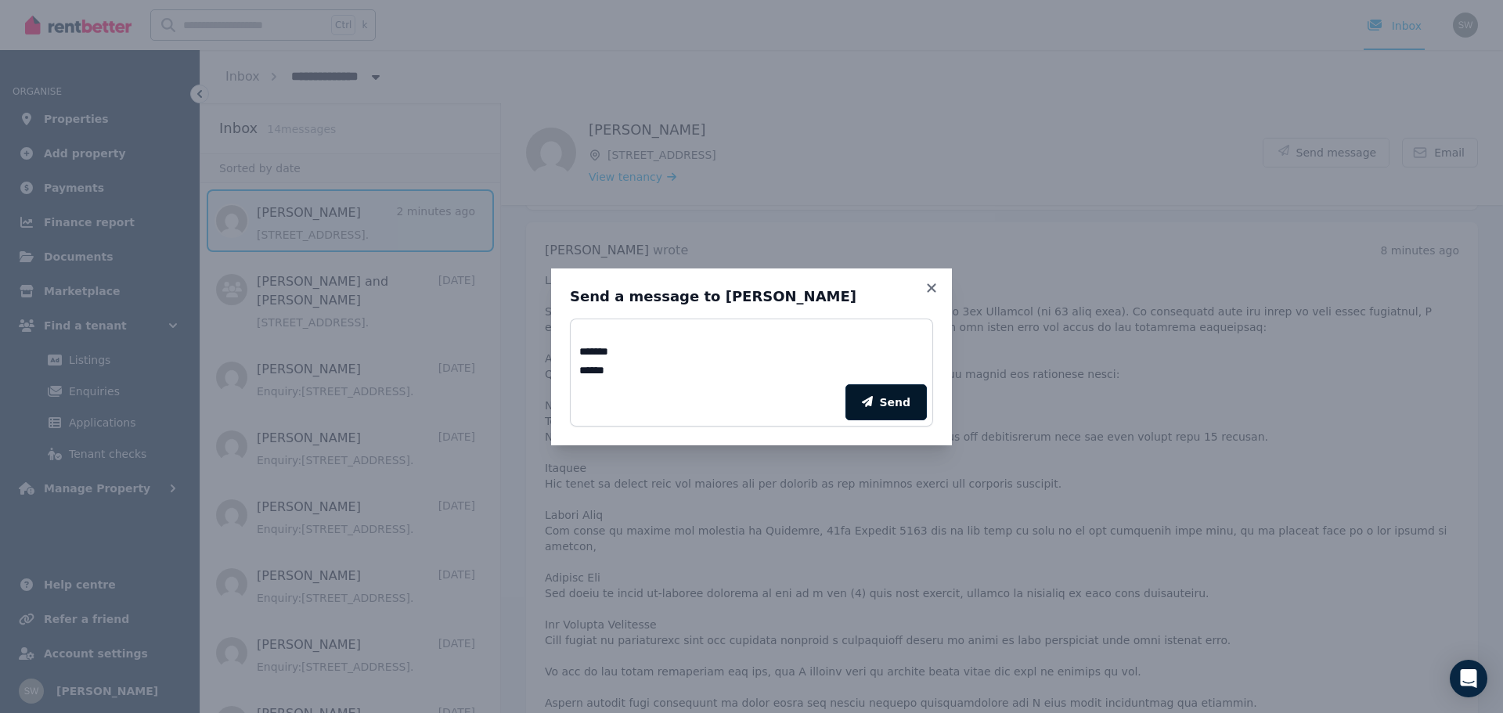
click at [905, 401] on button "Send" at bounding box center [886, 402] width 81 height 36
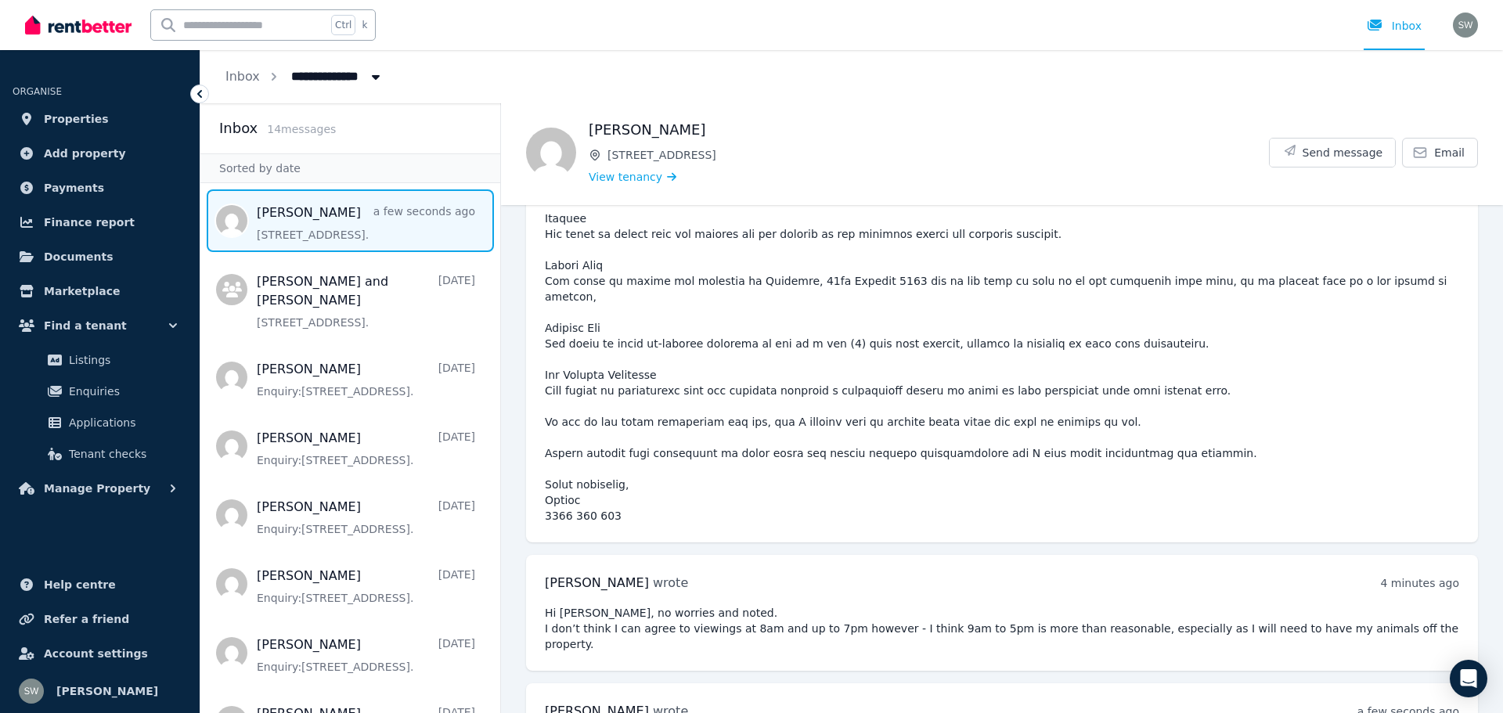
scroll to position [5922, 0]
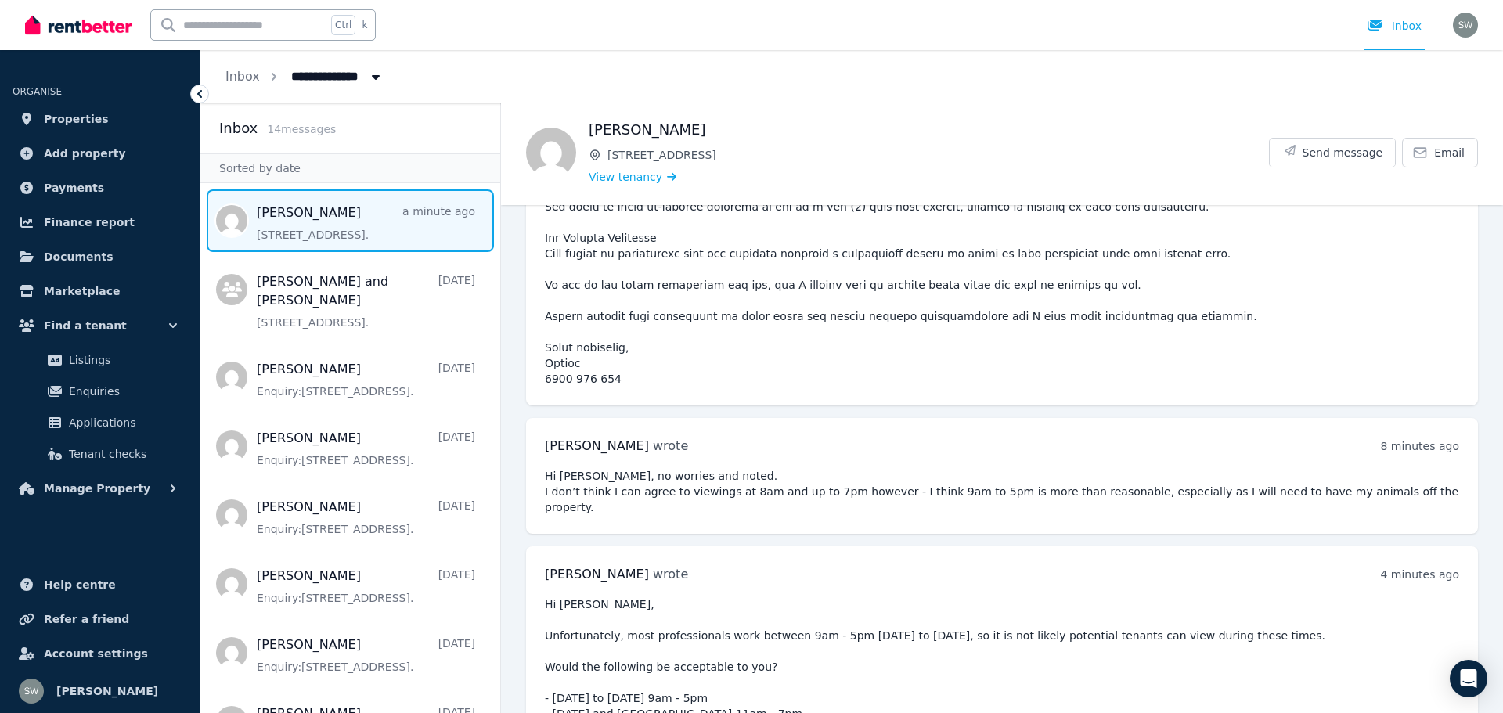
scroll to position [6035, 0]
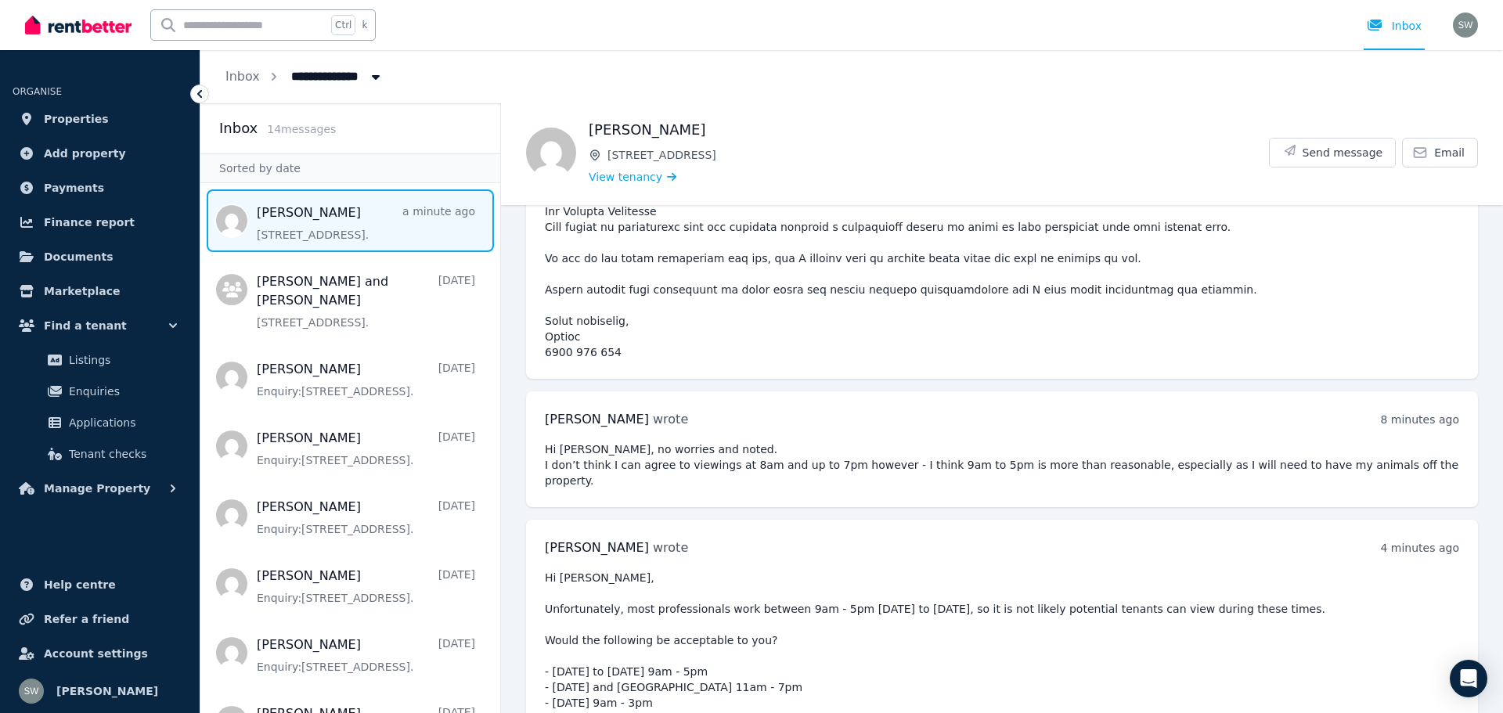
click at [305, 225] on span "Message list" at bounding box center [350, 220] width 300 height 63
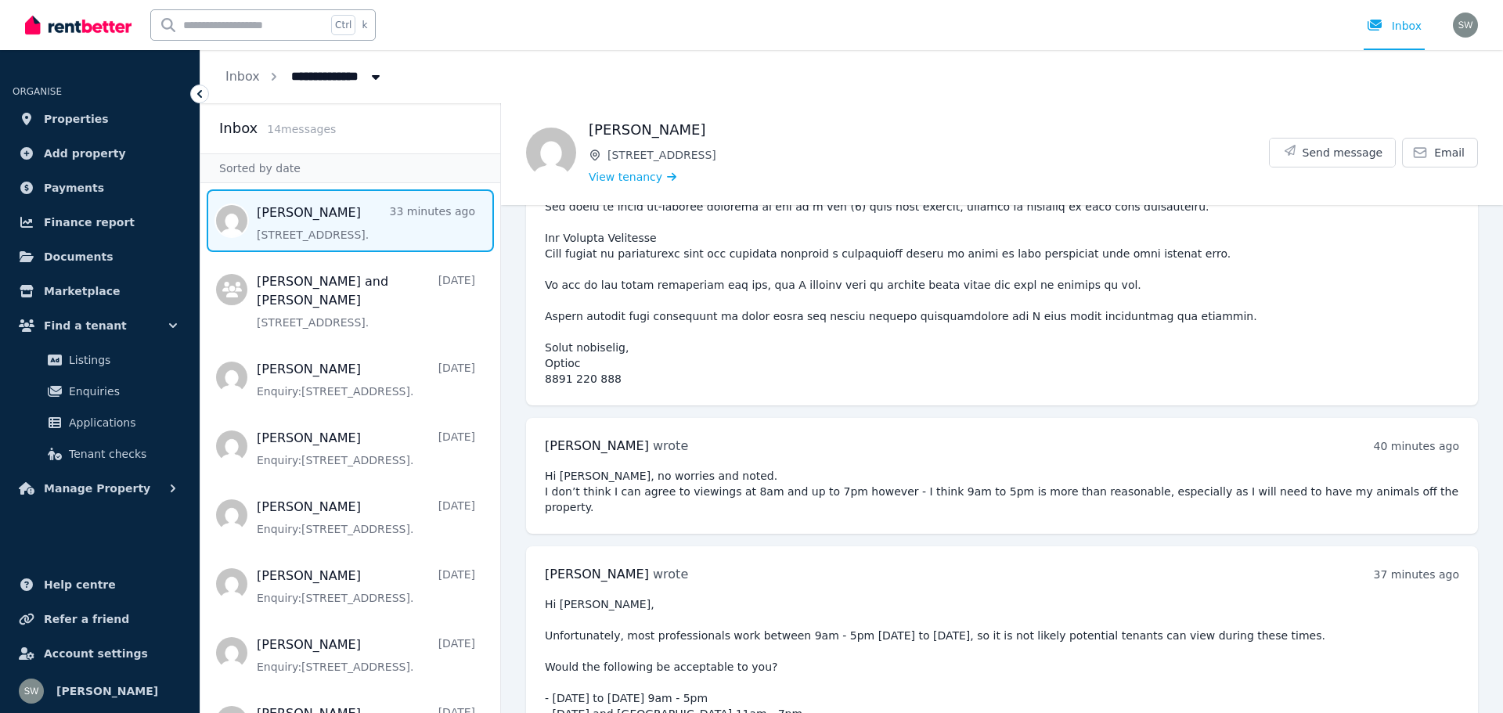
scroll to position [6035, 0]
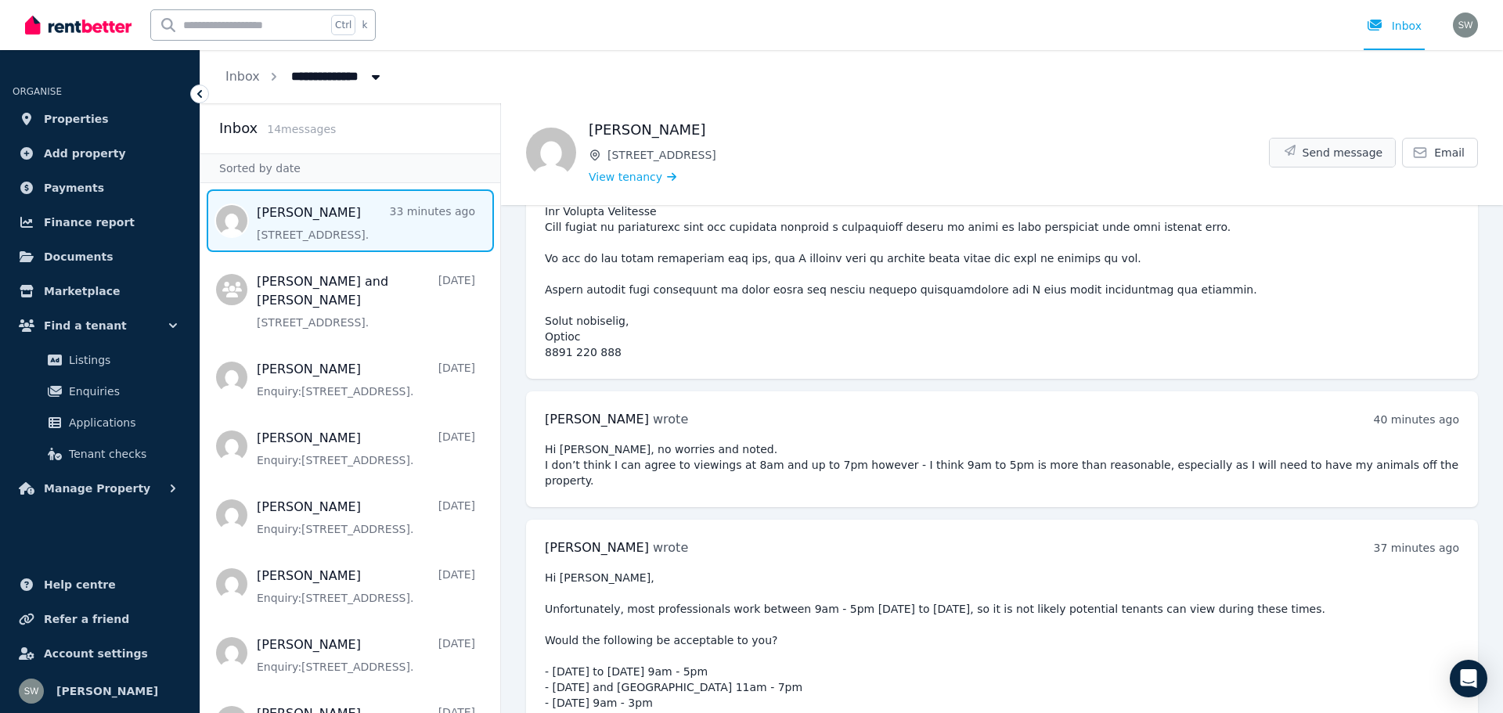
click at [1341, 146] on span "Send message" at bounding box center [1343, 153] width 81 height 16
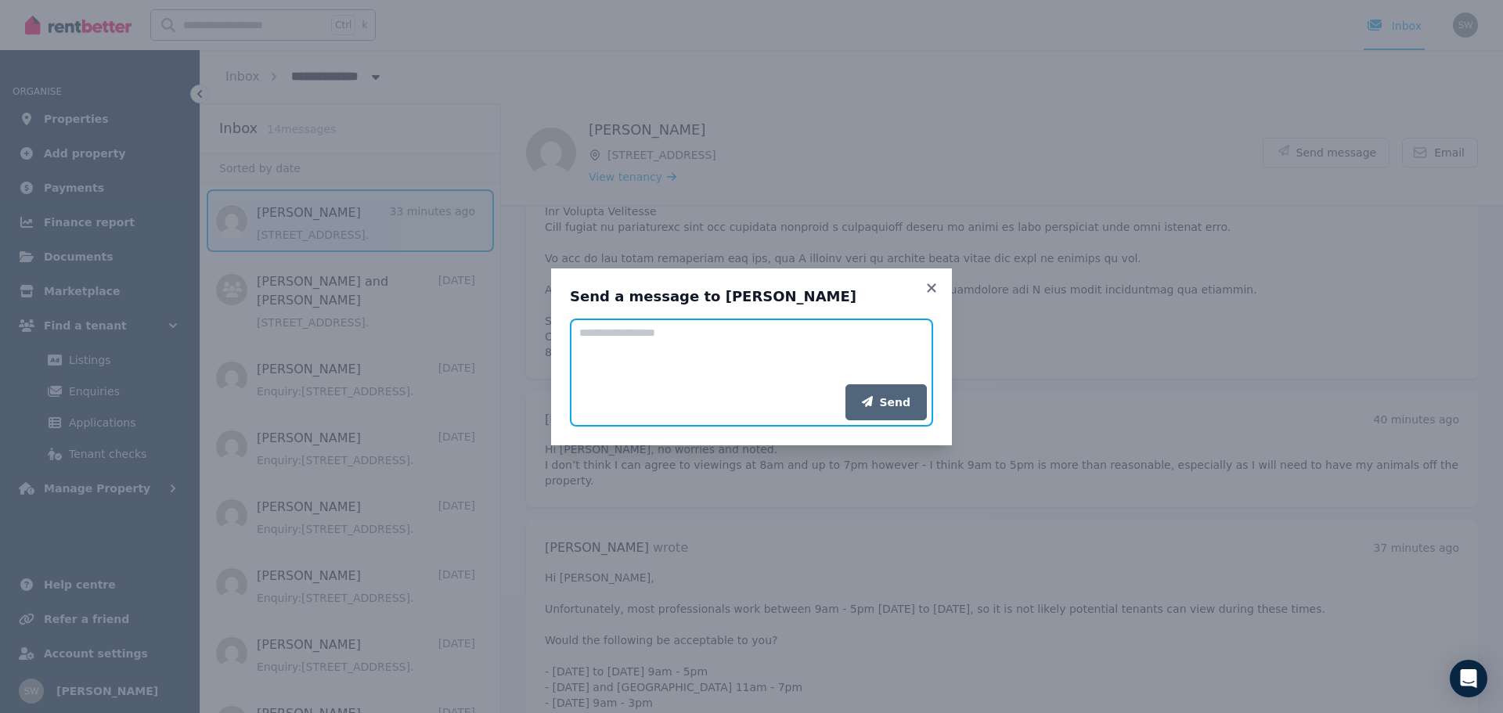
click at [858, 328] on textarea "Add your message" at bounding box center [751, 352] width 363 height 66
type textarea "**********"
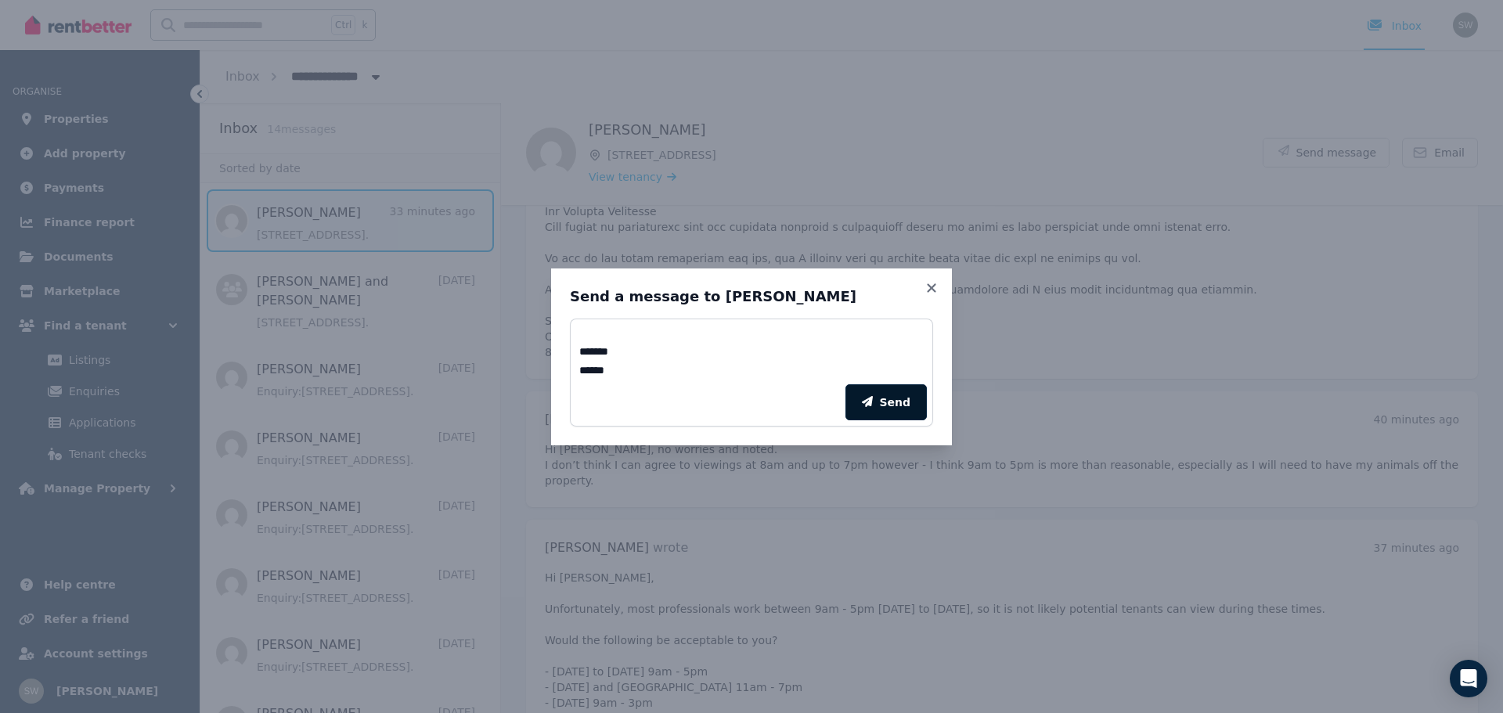
click at [887, 408] on button "Send" at bounding box center [886, 402] width 81 height 36
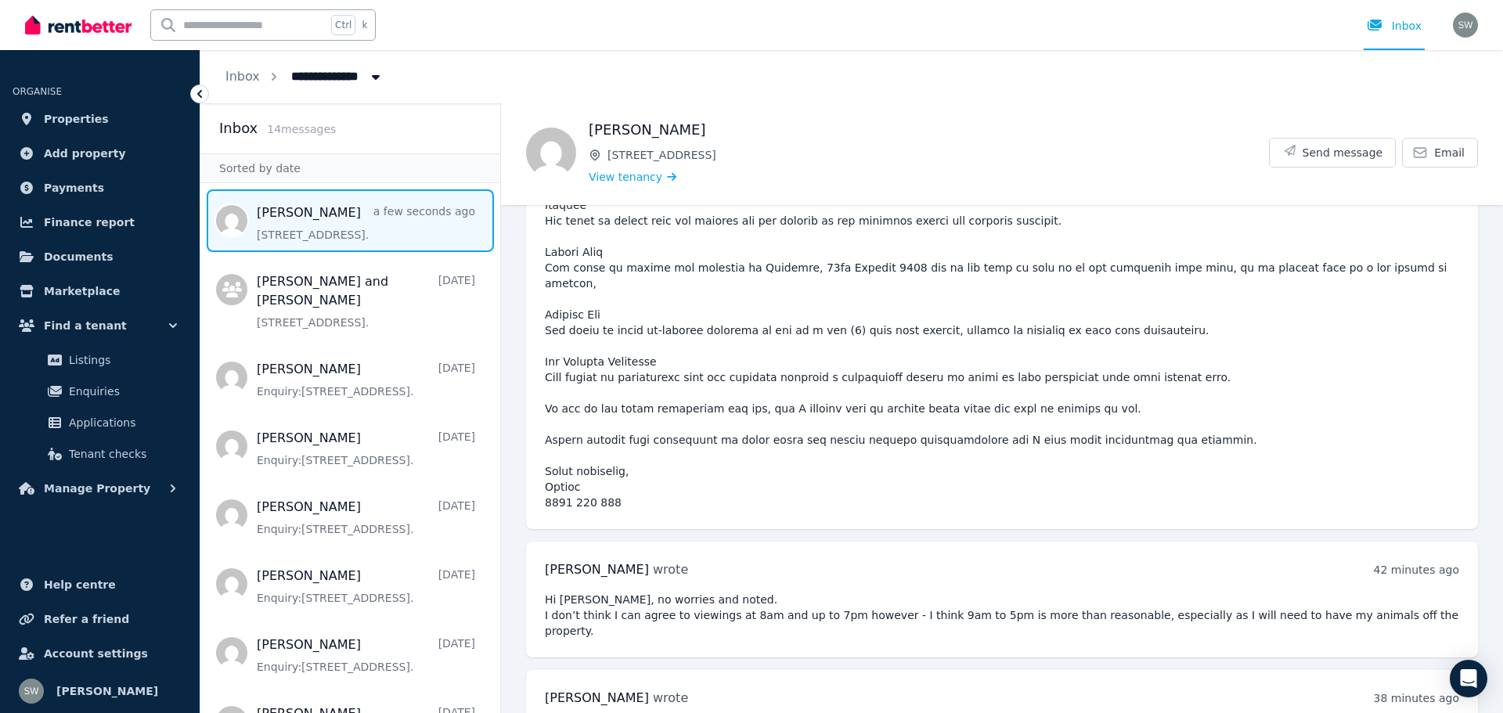
scroll to position [6242, 0]
